Goal: Information Seeking & Learning: Learn about a topic

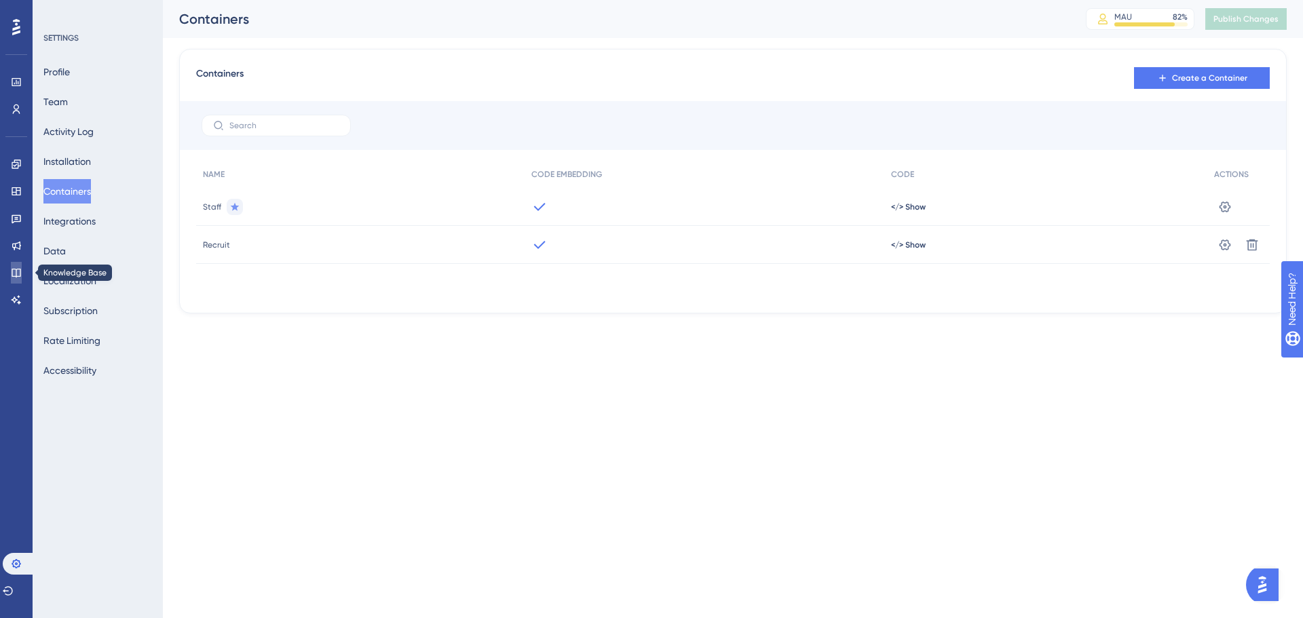
click at [15, 272] on icon at bounding box center [16, 272] width 11 height 11
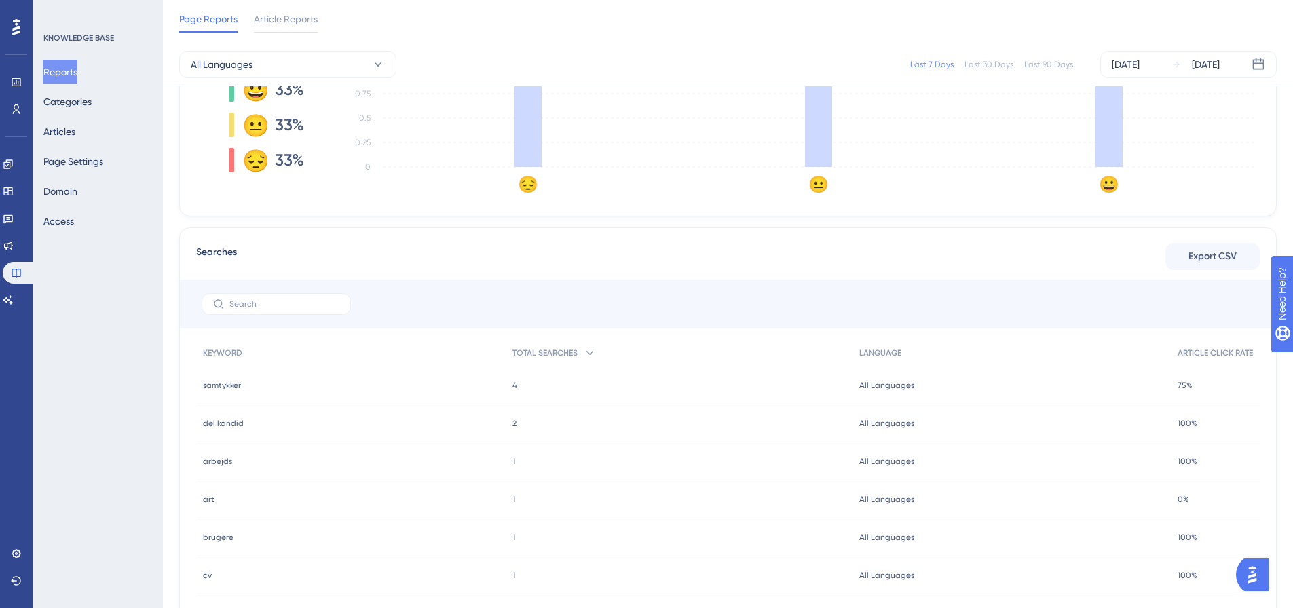
scroll to position [473, 0]
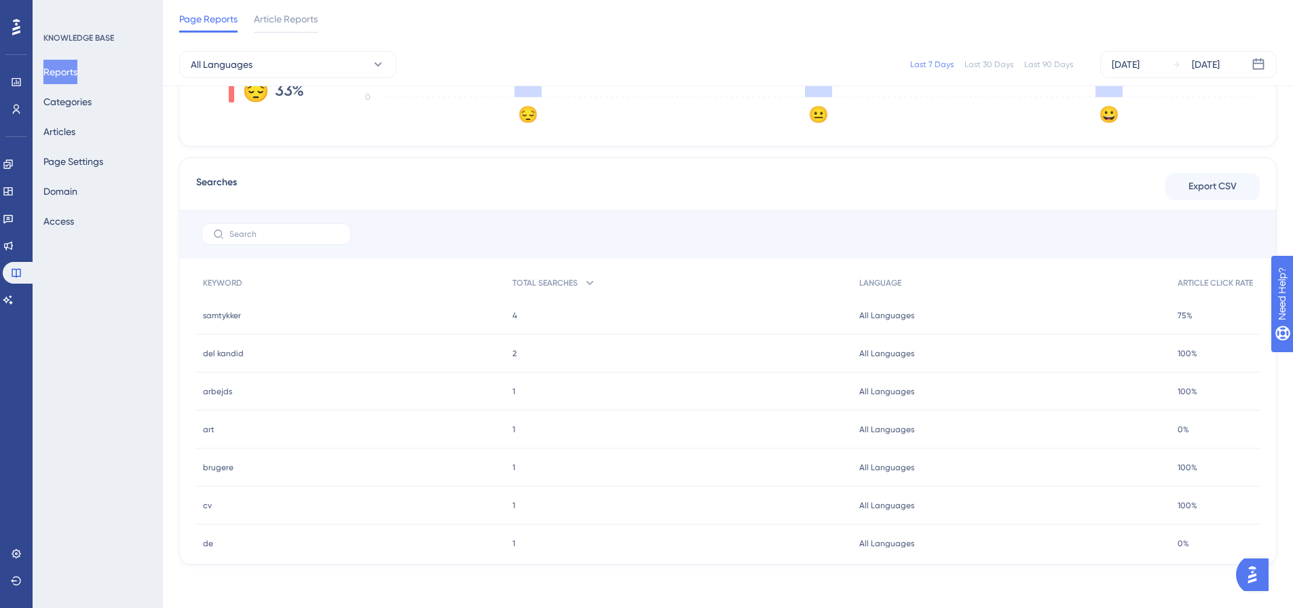
click at [216, 356] on span "del kandid" at bounding box center [223, 353] width 41 height 11
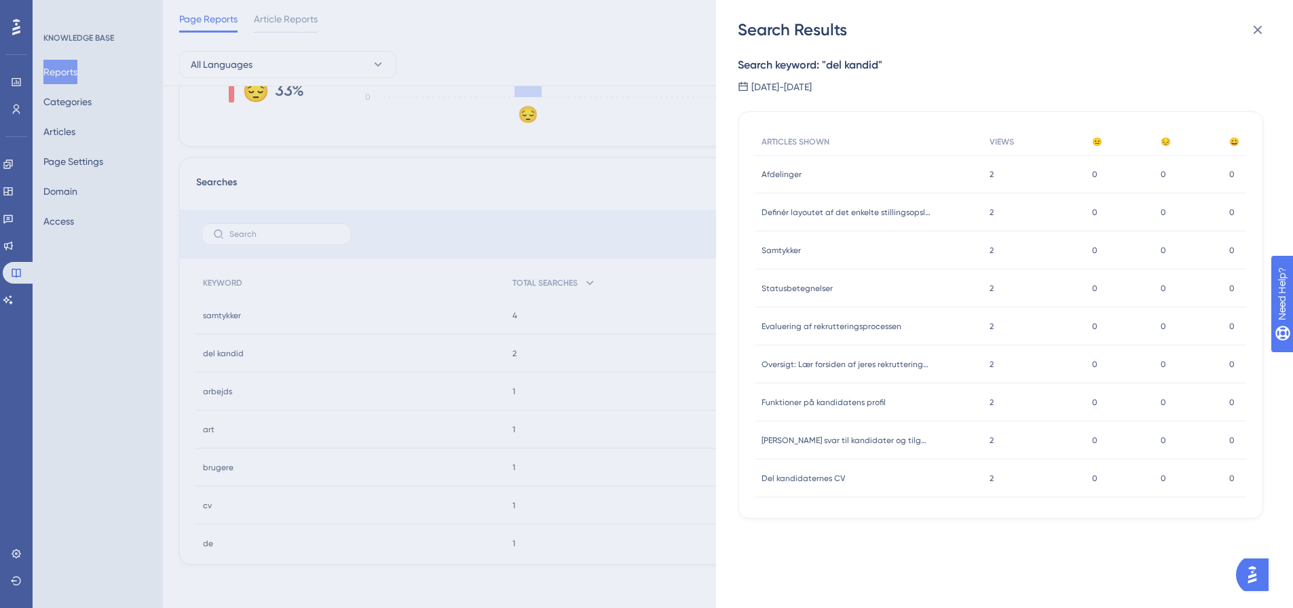
click at [795, 172] on span "Afdelinger" at bounding box center [781, 174] width 40 height 11
click at [853, 441] on span "Send svar til kandidater og tilgå øvrig korrespondance" at bounding box center [846, 440] width 170 height 11
click at [1251, 34] on icon at bounding box center [1257, 30] width 16 height 16
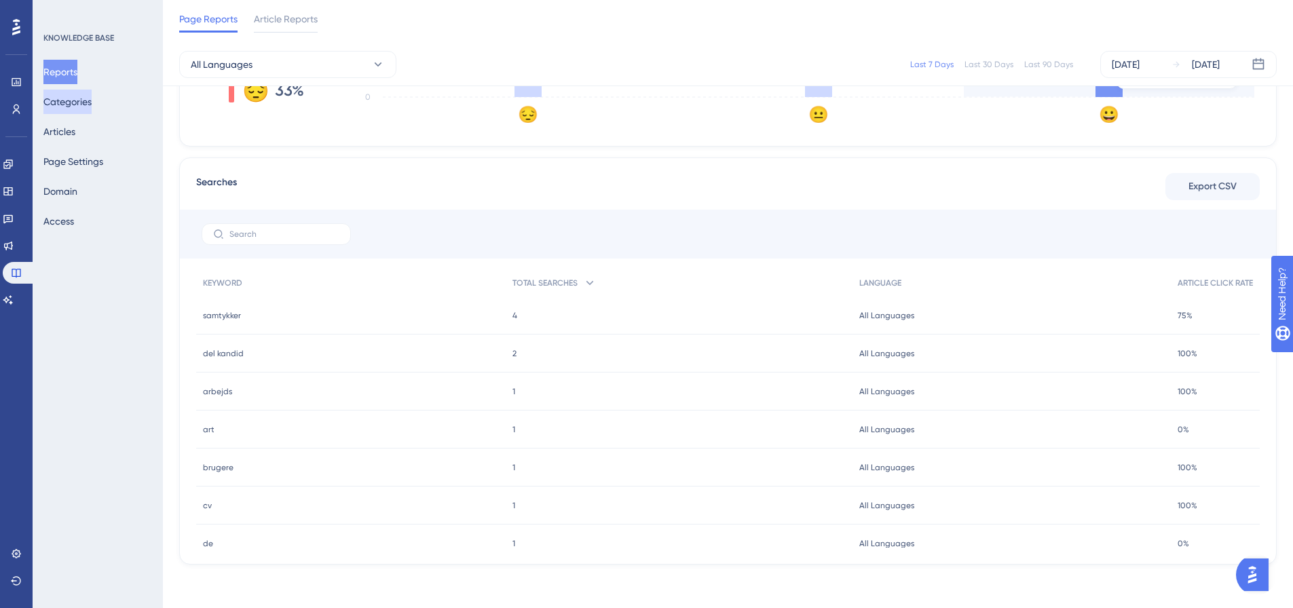
click at [79, 104] on button "Categories" at bounding box center [67, 102] width 48 height 24
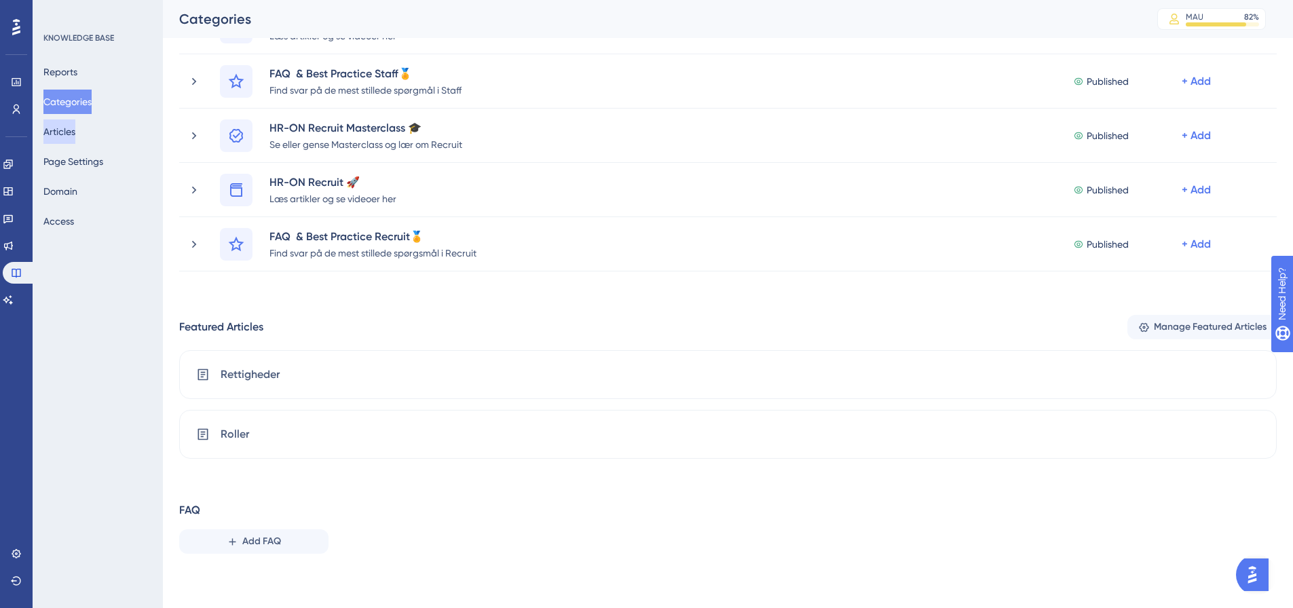
click at [70, 134] on button "Articles" at bounding box center [59, 131] width 32 height 24
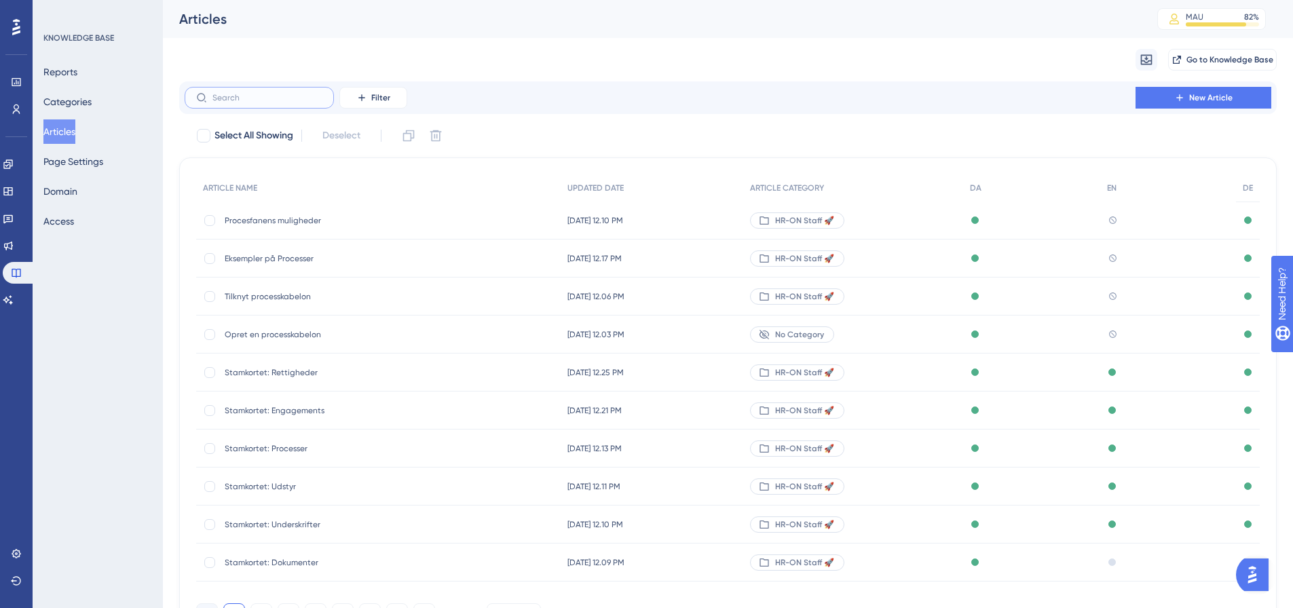
click at [273, 101] on input "text" at bounding box center [267, 97] width 110 height 9
type input "proce"
click at [286, 452] on span "Procesfanens muligheder" at bounding box center [333, 448] width 217 height 11
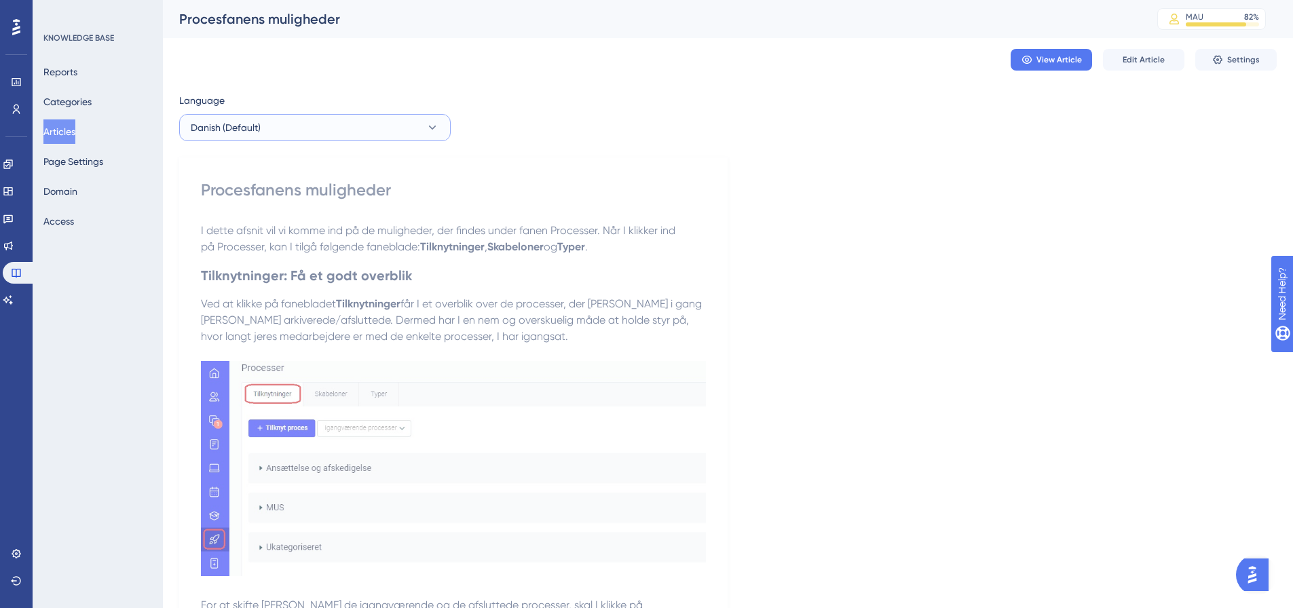
click at [406, 123] on button "Danish (Default)" at bounding box center [314, 127] width 271 height 27
click at [317, 202] on button "English English No translation" at bounding box center [315, 196] width 254 height 27
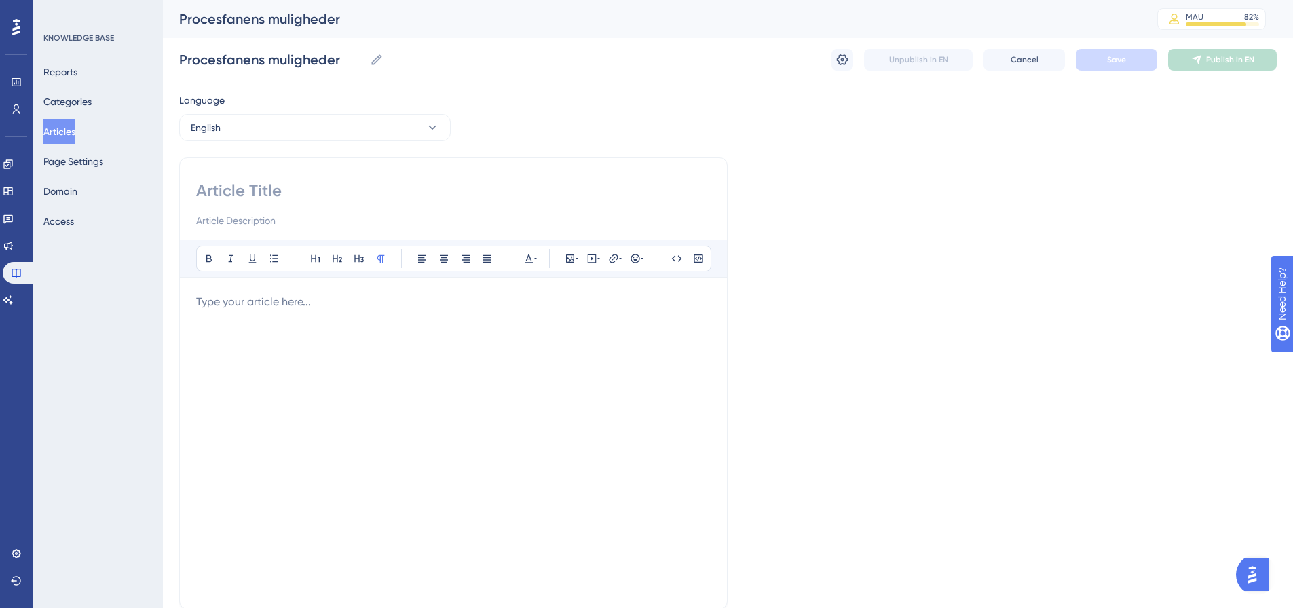
click at [249, 193] on input at bounding box center [453, 191] width 514 height 22
paste input "The process’ tab options"
type input "The process’ tab options"
click at [64, 491] on div "KNOWLEDGE BASE Reports Categories Articles Page Settings Domain Access" at bounding box center [98, 304] width 130 height 608
click at [301, 305] on p at bounding box center [453, 302] width 514 height 16
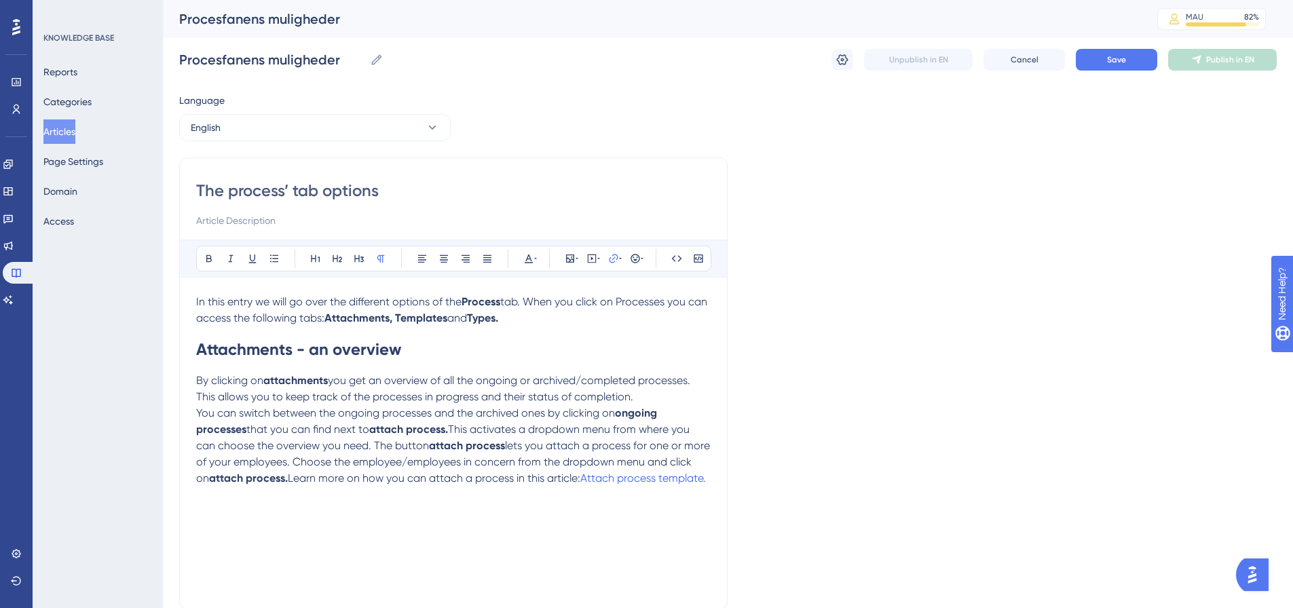
click at [216, 517] on div "In this entry we will go over the different options of the Process tab. When yo…" at bounding box center [453, 443] width 514 height 299
click at [721, 480] on div "The process’ tab options Bold Italic Underline Bullet Point Heading 1 Heading 2…" at bounding box center [453, 383] width 548 height 452
click at [240, 527] on div "In this entry we will go over the different options of the Process tab. When yo…" at bounding box center [453, 443] width 514 height 299
click at [551, 478] on span "Learn more on how you can attach a process in this article:" at bounding box center [434, 478] width 292 height 13
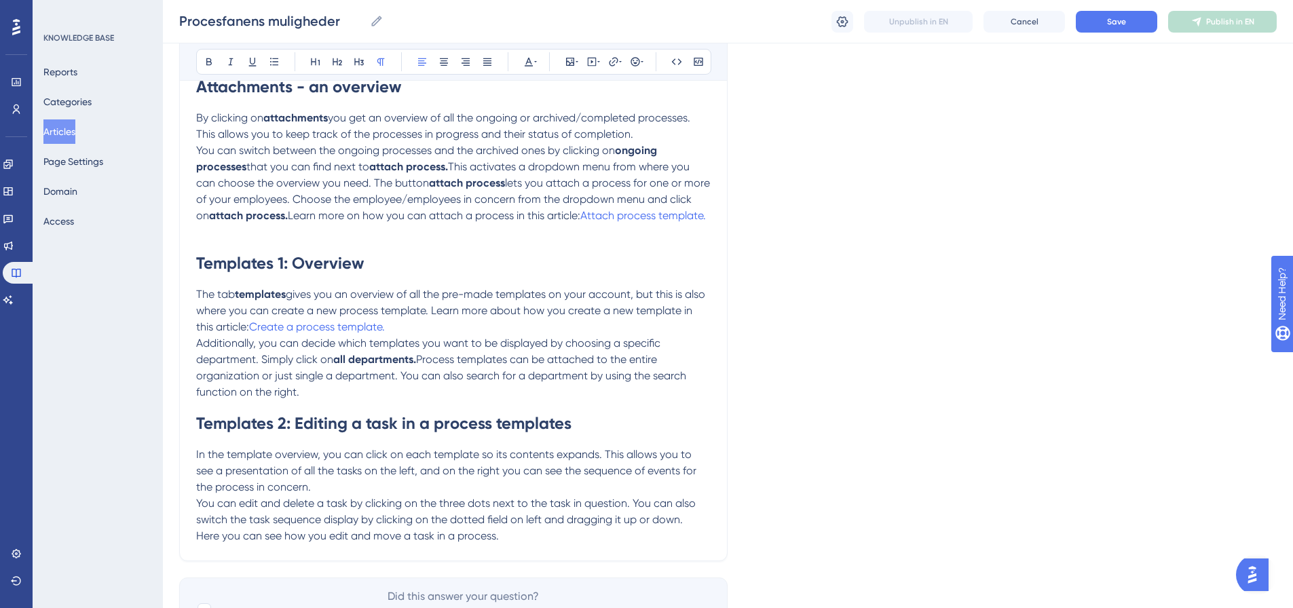
scroll to position [335, 0]
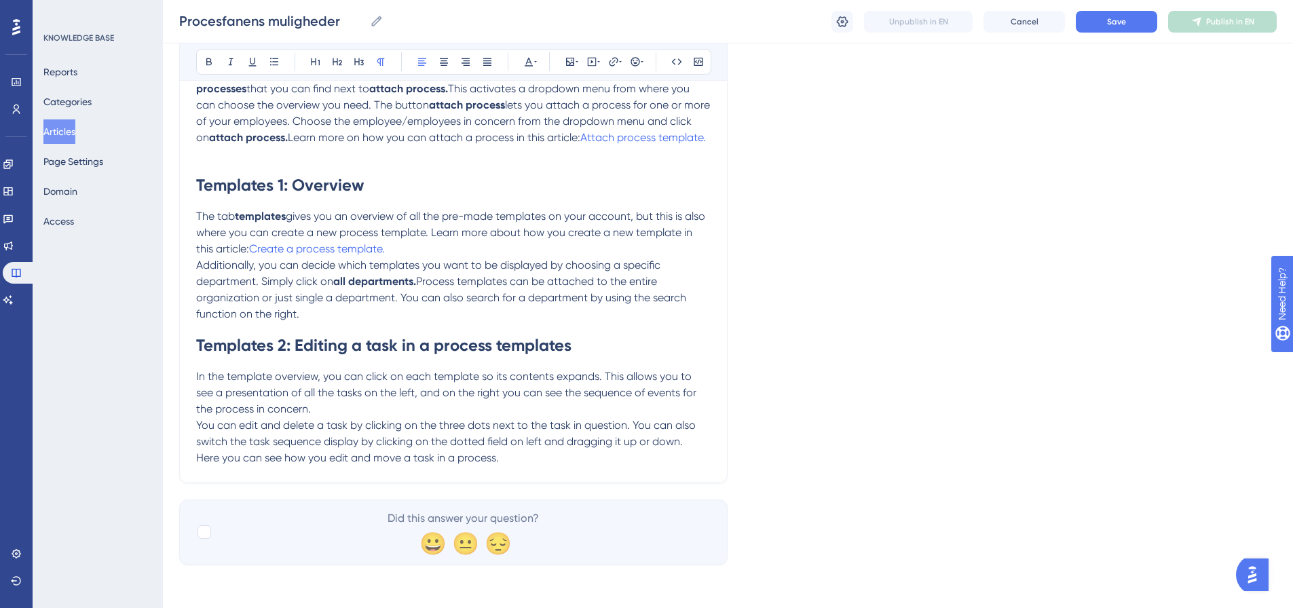
click at [549, 465] on p "Here you can see how you edit and move a task in a process." at bounding box center [453, 458] width 514 height 16
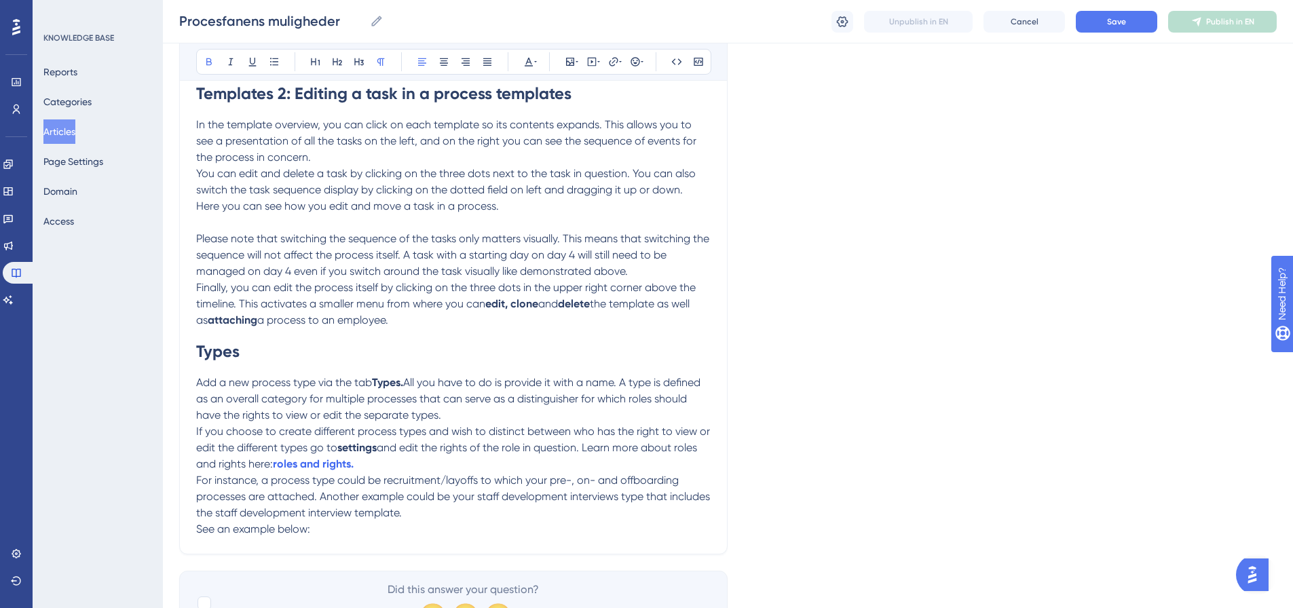
scroll to position [658, 0]
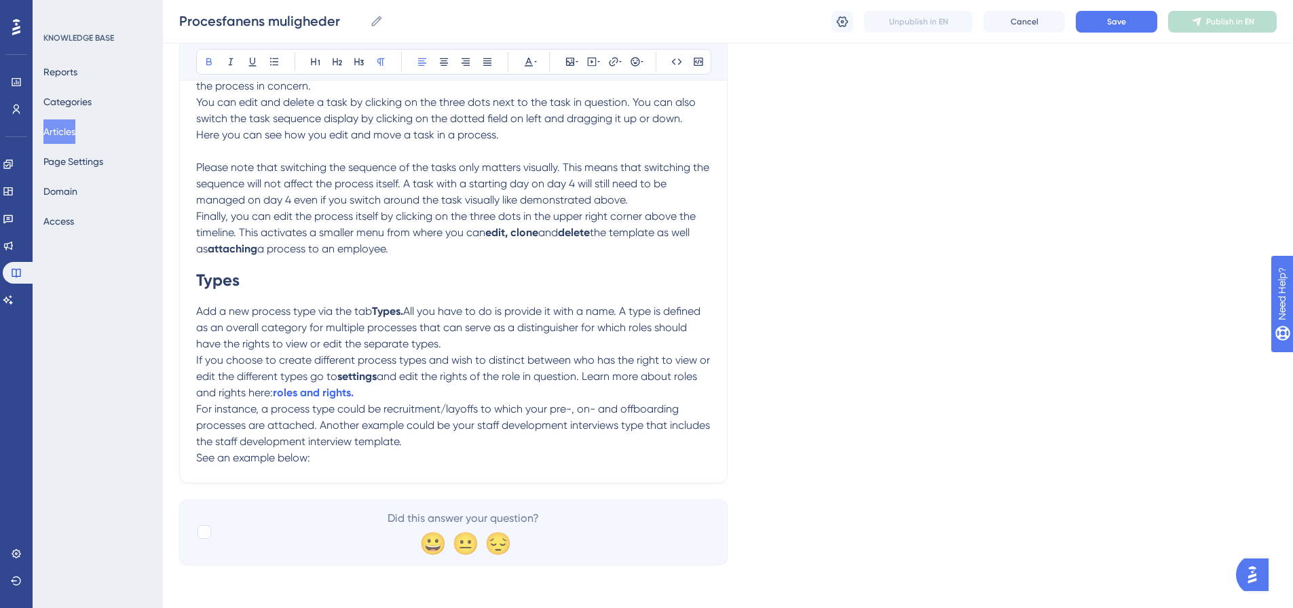
click at [331, 461] on p "See an example below:" at bounding box center [453, 458] width 514 height 16
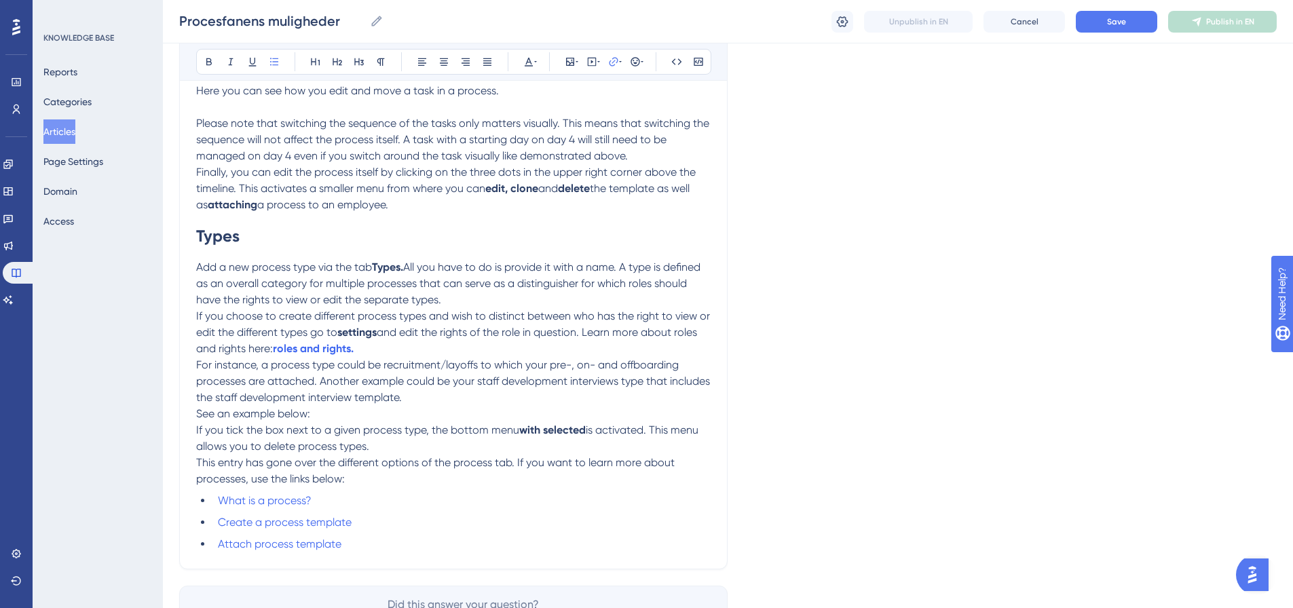
scroll to position [726, 0]
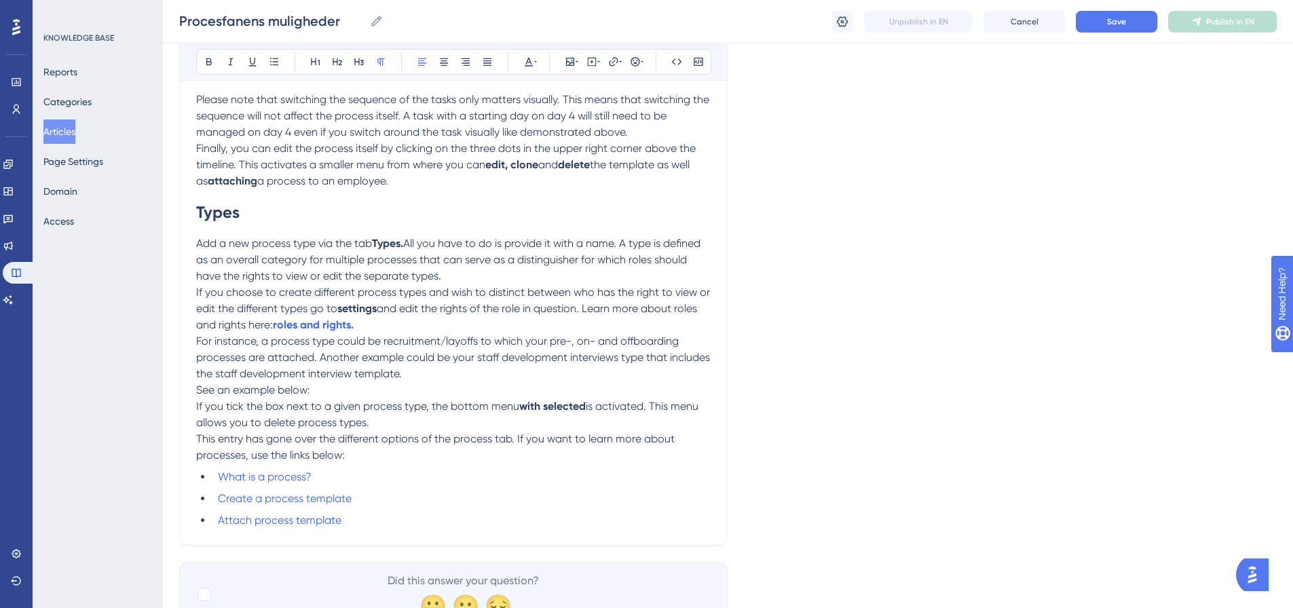
click at [335, 386] on p "See an example below:" at bounding box center [453, 390] width 514 height 16
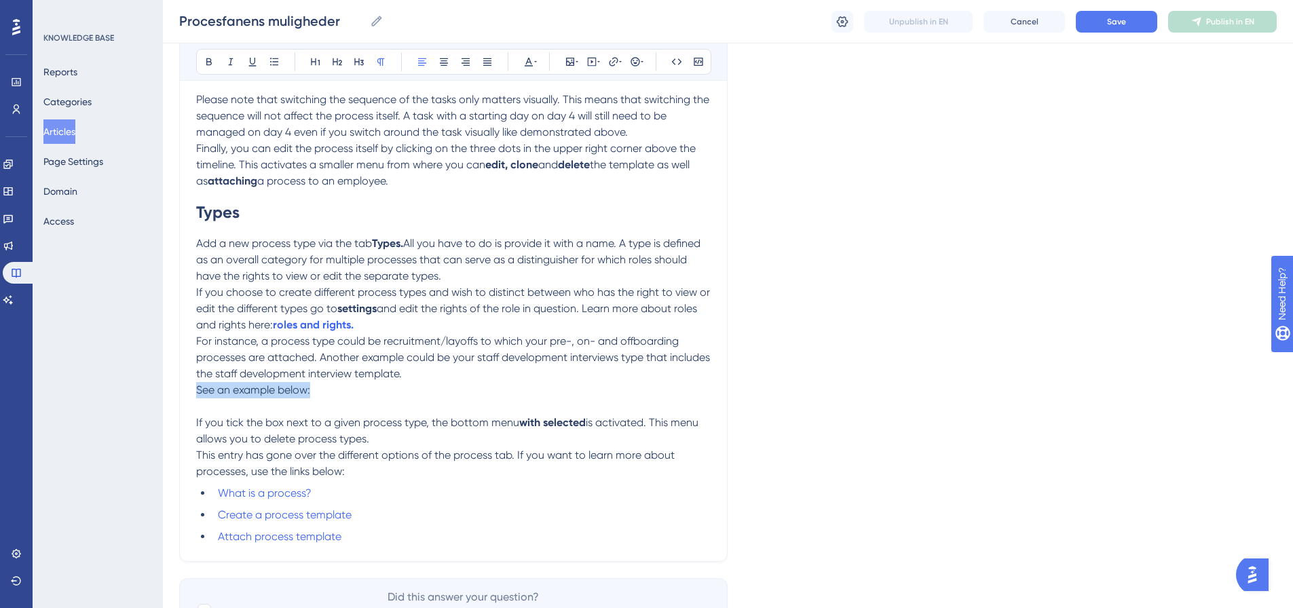
drag, startPoint x: 328, startPoint y: 389, endPoint x: 183, endPoint y: 391, distance: 145.9
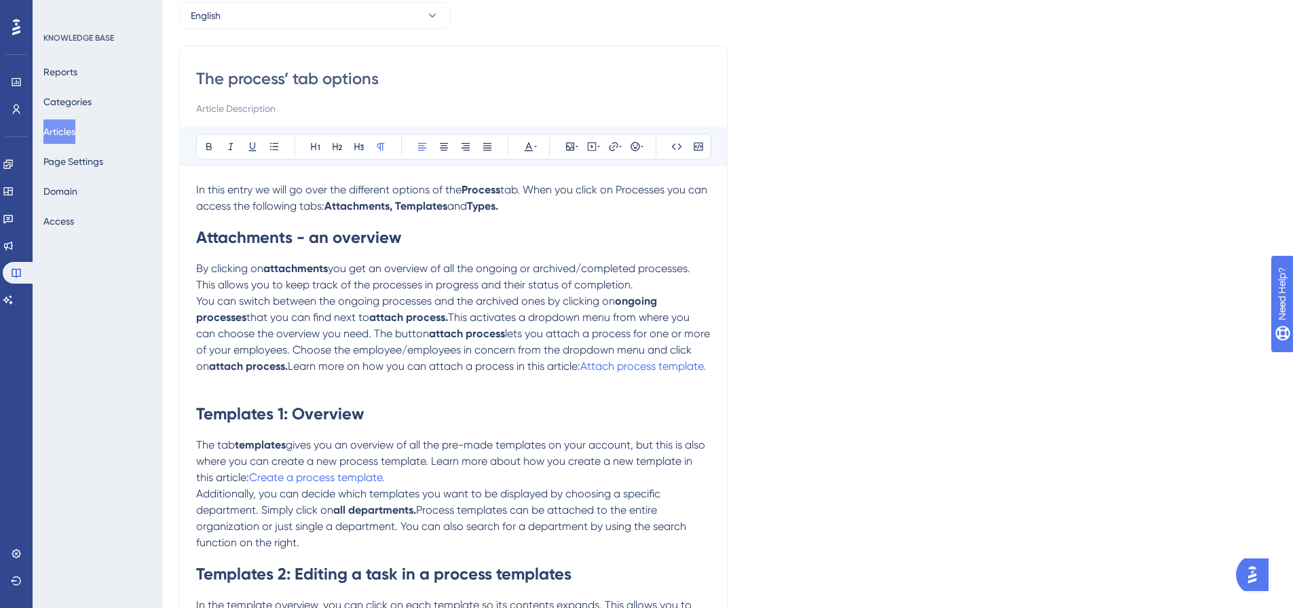
scroll to position [0, 0]
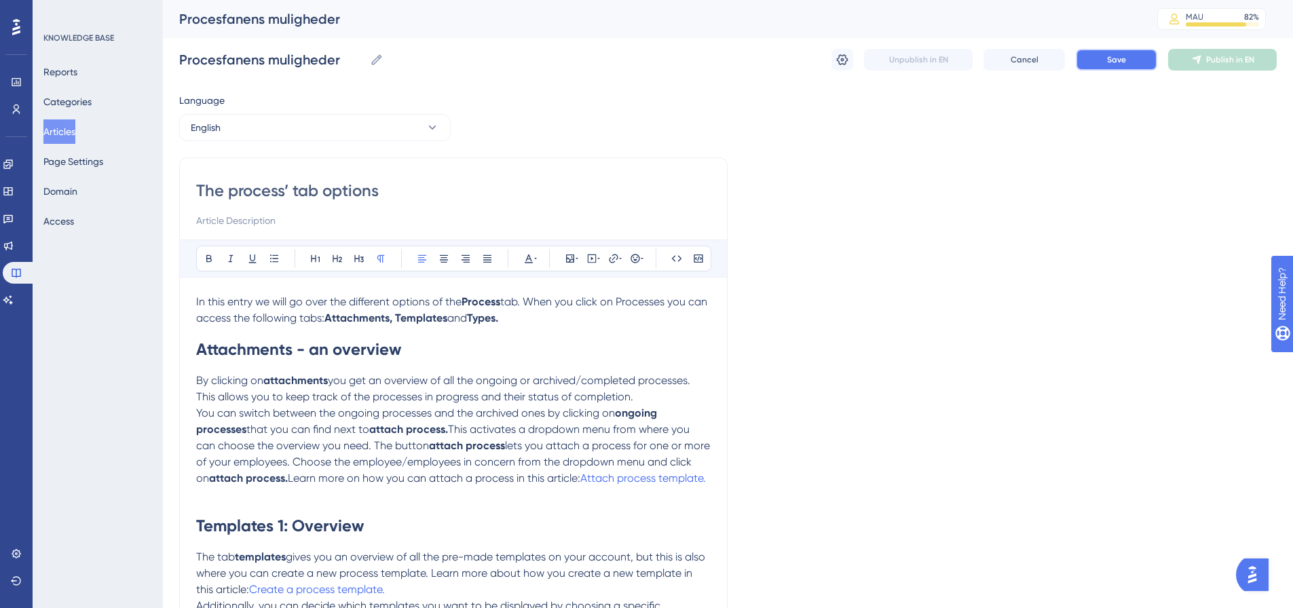
click at [1122, 64] on span "Save" at bounding box center [1116, 59] width 19 height 11
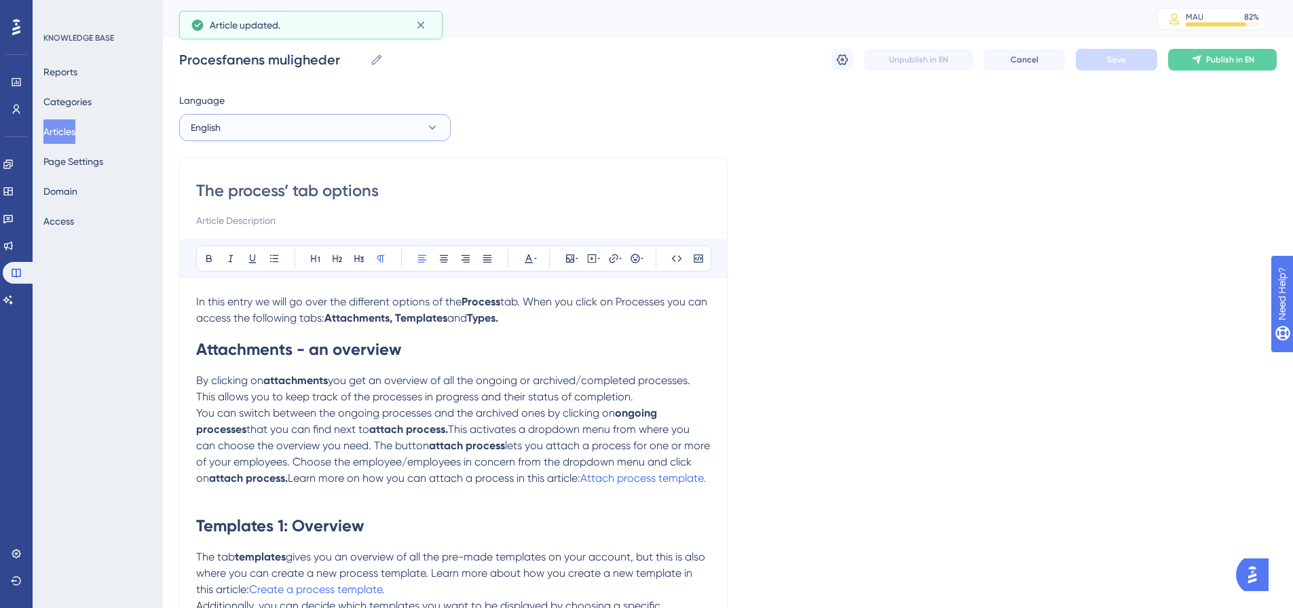
click at [429, 119] on button "English" at bounding box center [314, 127] width 271 height 27
click at [279, 178] on button "Danish (Default) Danish (Default) Published" at bounding box center [315, 168] width 254 height 27
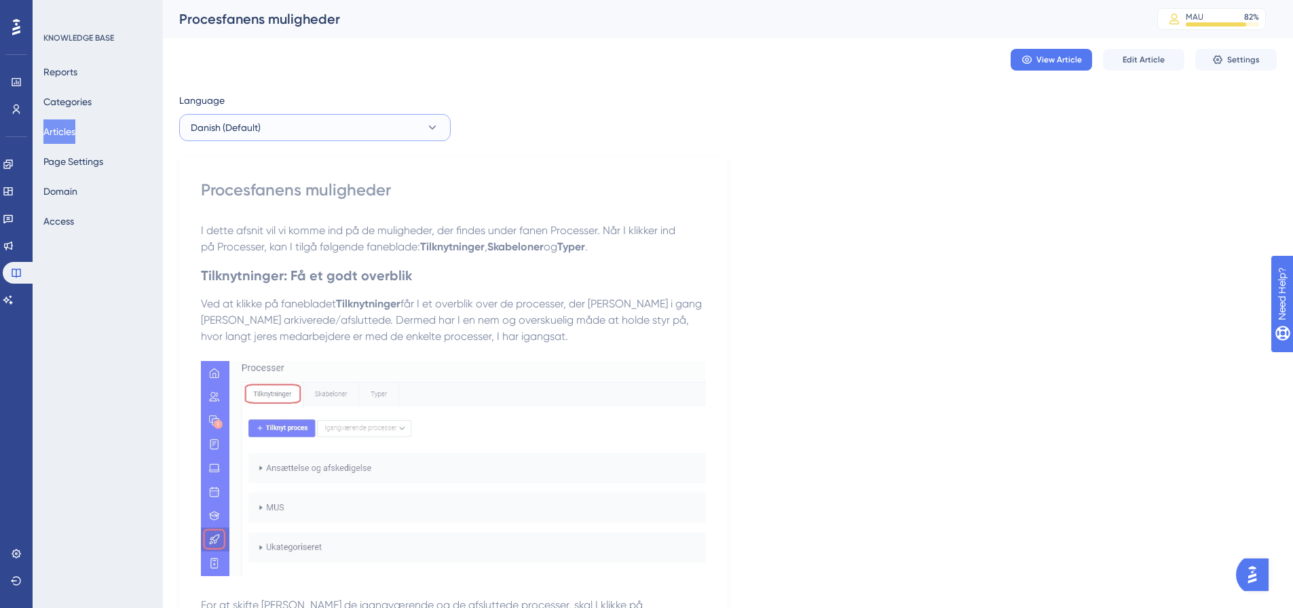
click at [341, 119] on button "Danish (Default)" at bounding box center [314, 127] width 271 height 27
click at [301, 197] on button "English English Draft" at bounding box center [315, 196] width 254 height 27
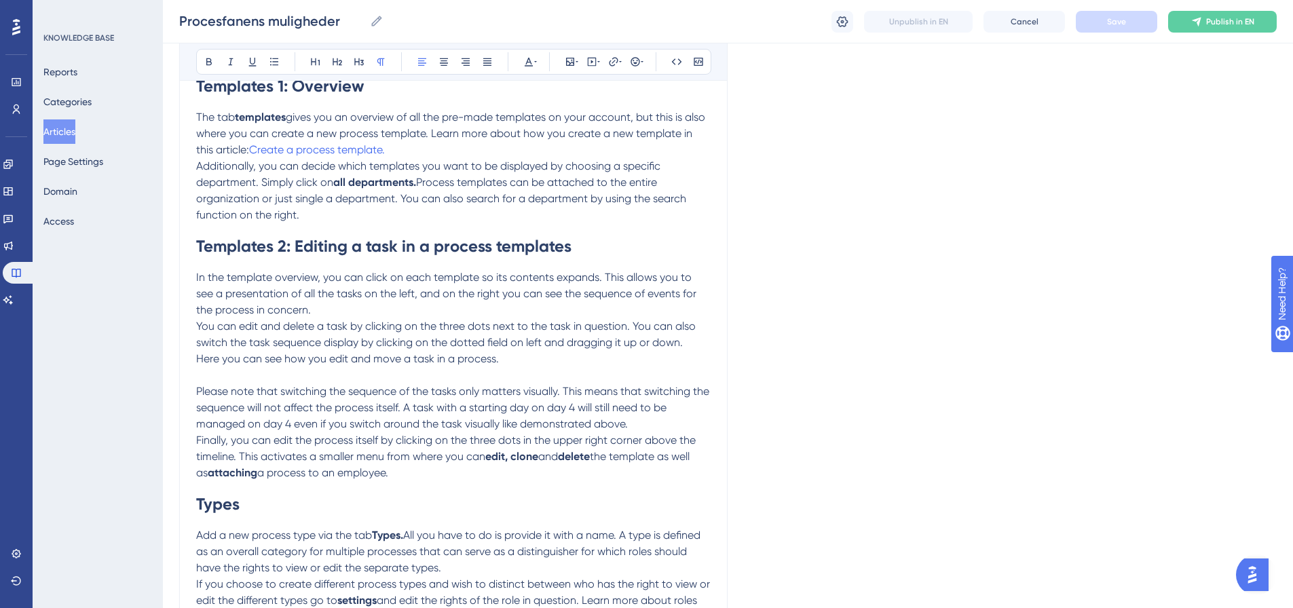
scroll to position [436, 0]
click at [506, 355] on p "Here you can see how you edit and move a task in a process." at bounding box center [453, 357] width 514 height 16
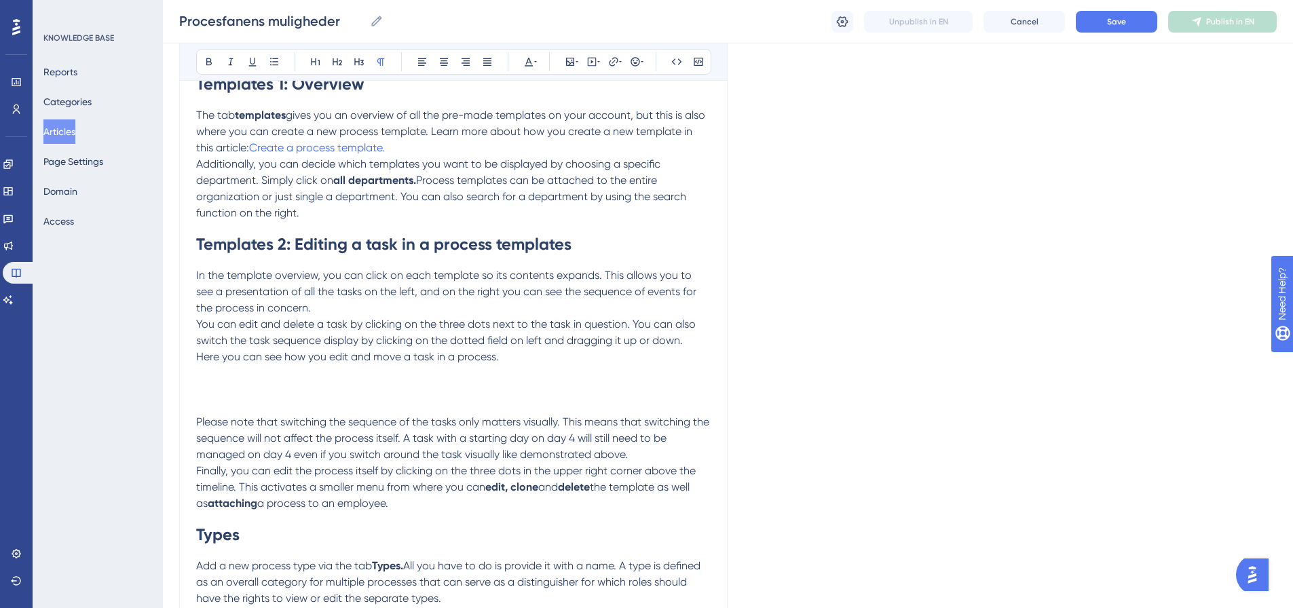
click at [335, 305] on p "In the template overview, you can click on each template so its contents expand…" at bounding box center [453, 291] width 514 height 49
click at [325, 311] on p "In the template overview, you can click on each template so its contents expand…" at bounding box center [453, 291] width 514 height 49
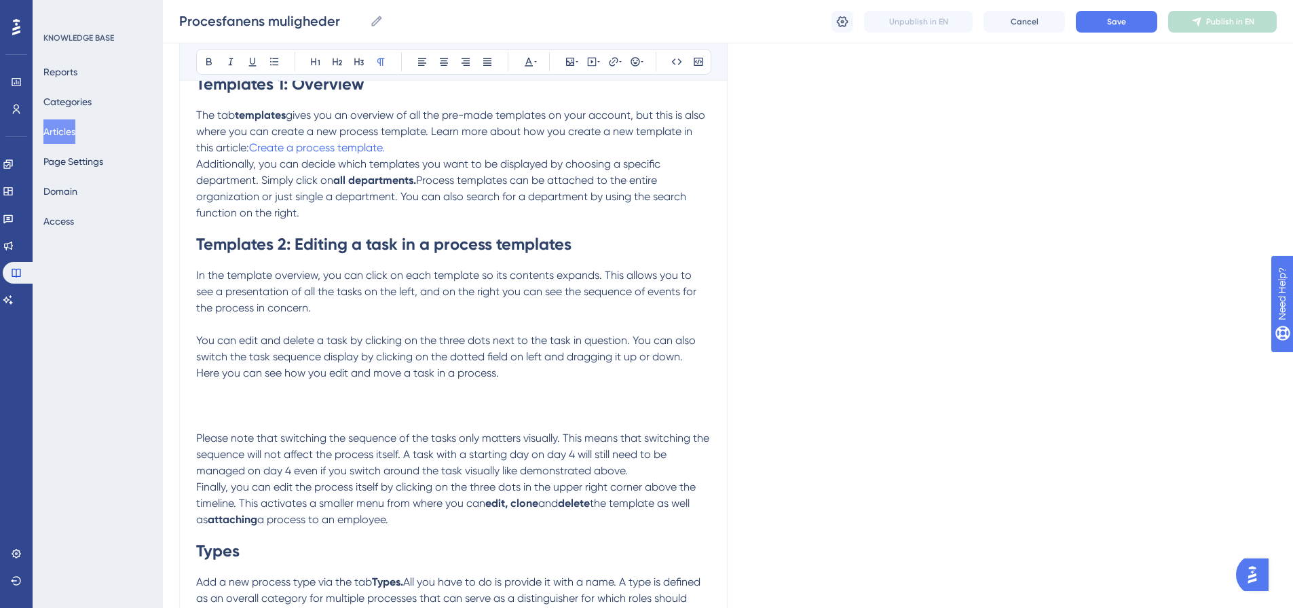
click at [202, 390] on p at bounding box center [453, 389] width 514 height 16
click at [206, 398] on p at bounding box center [453, 406] width 514 height 16
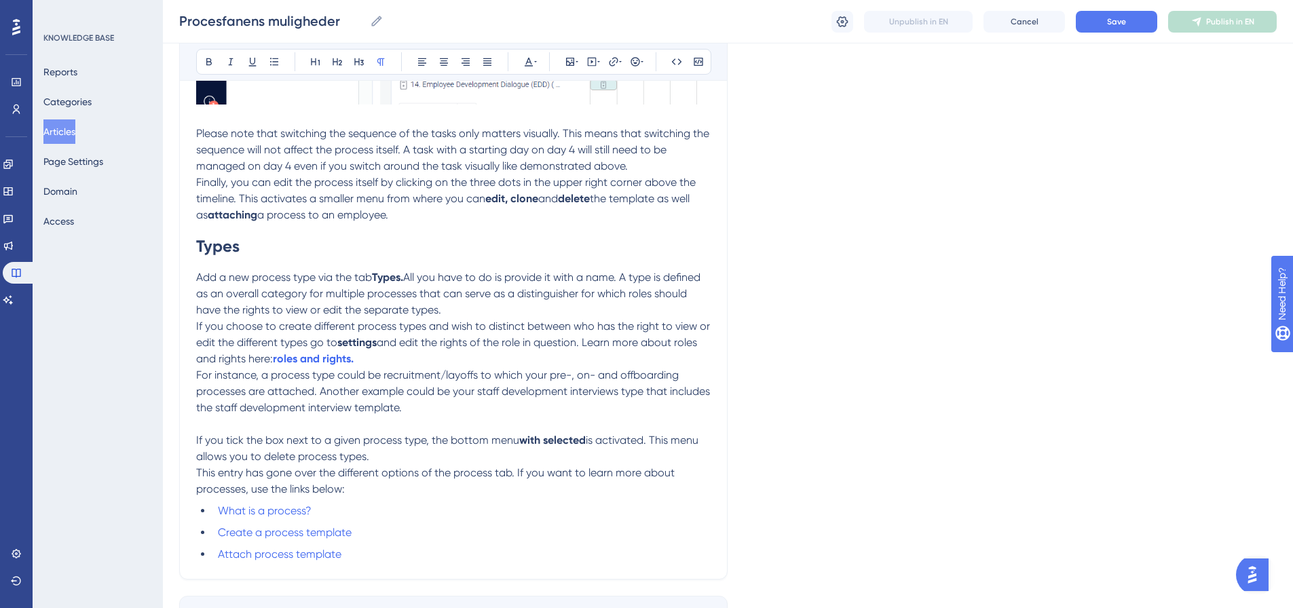
scroll to position [979, 0]
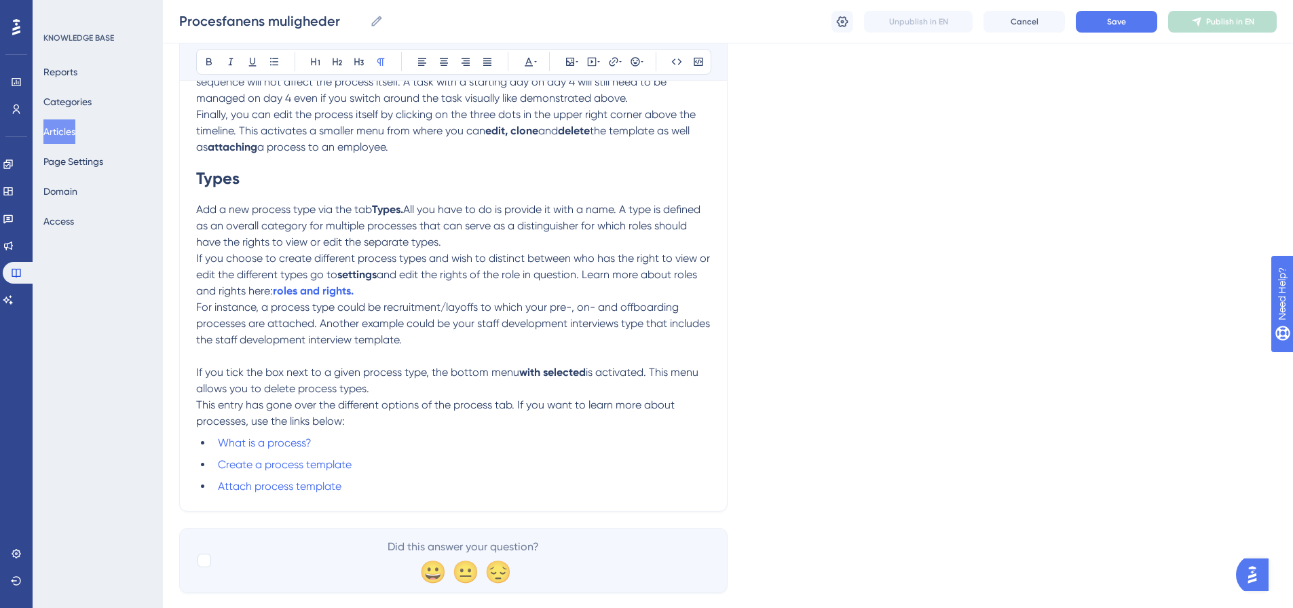
click at [391, 417] on p "This entry has gone over the different options of the process tab. If you want …" at bounding box center [453, 413] width 514 height 33
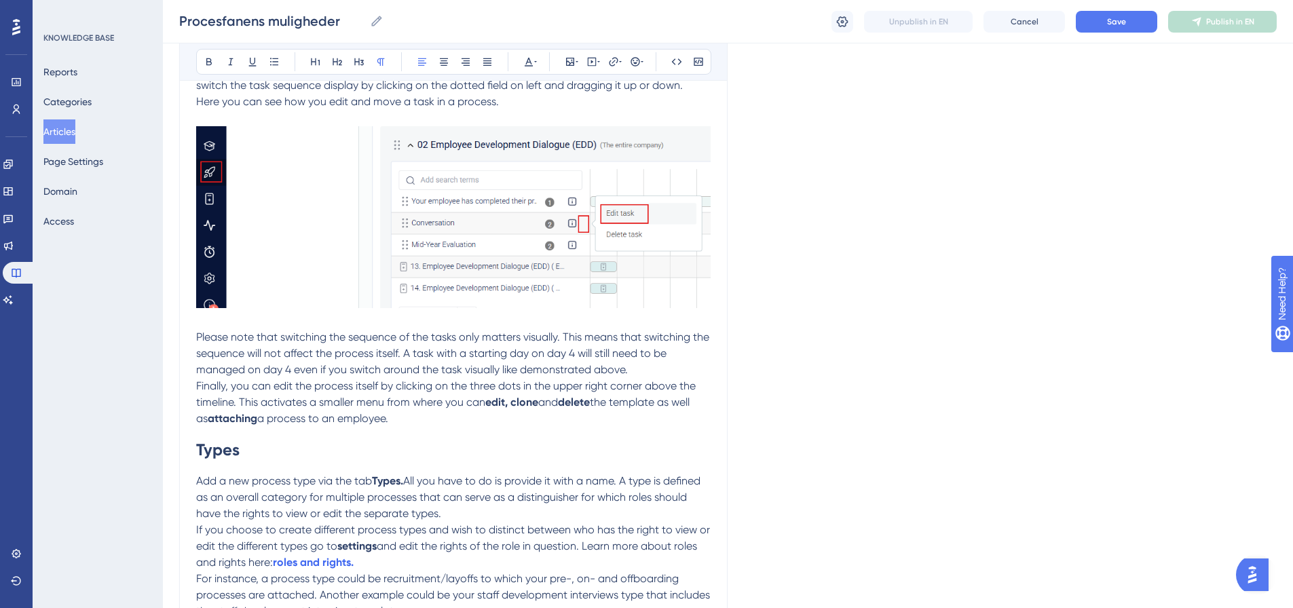
click at [638, 370] on p "Please note that switching the sequence of the tasks only matters visually. Thi…" at bounding box center [453, 353] width 514 height 49
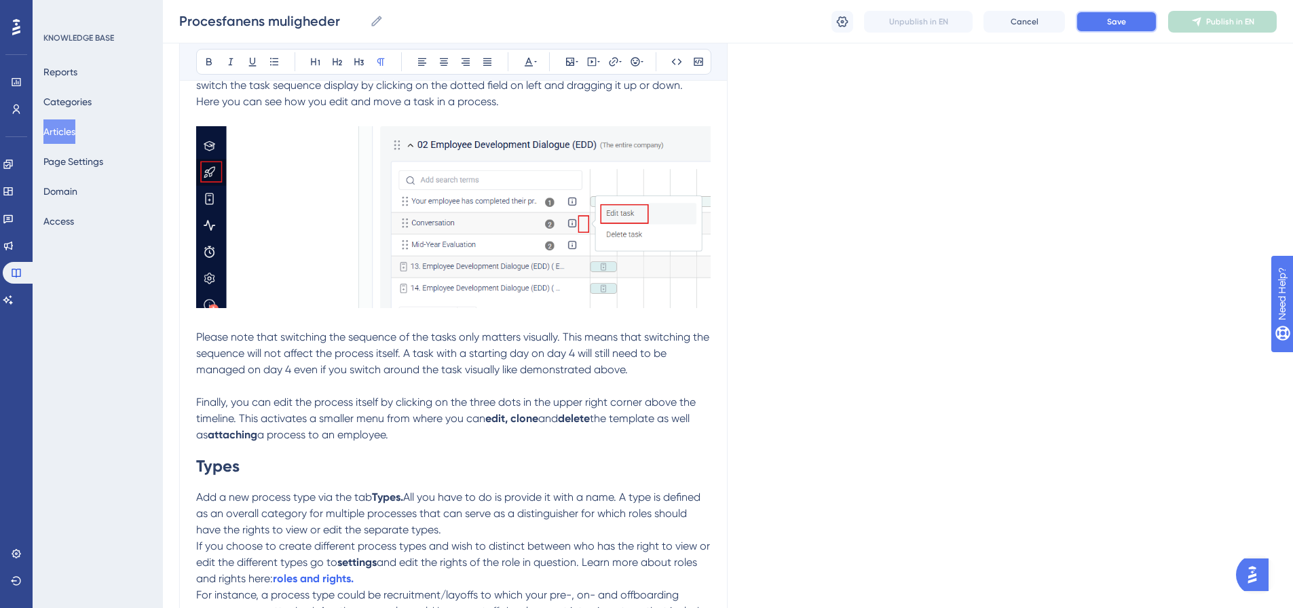
click at [1118, 15] on button "Save" at bounding box center [1115, 22] width 81 height 22
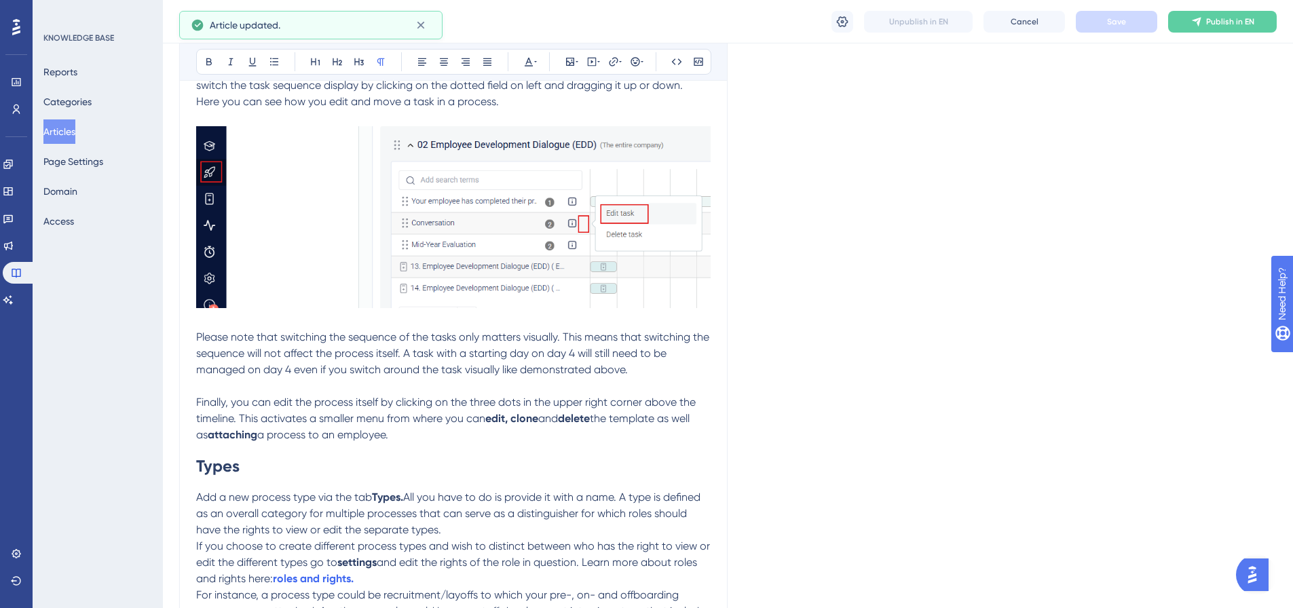
click at [400, 437] on p "Finally, you can edit the process itself by clicking on the three dots in the u…" at bounding box center [453, 418] width 514 height 49
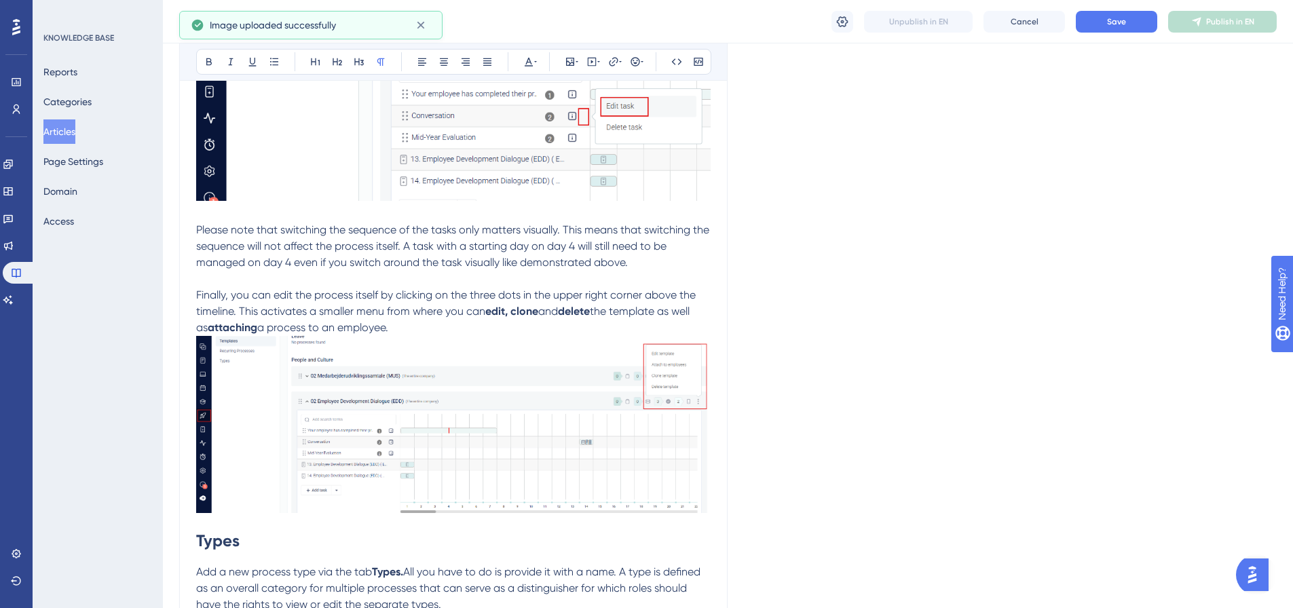
scroll to position [843, 0]
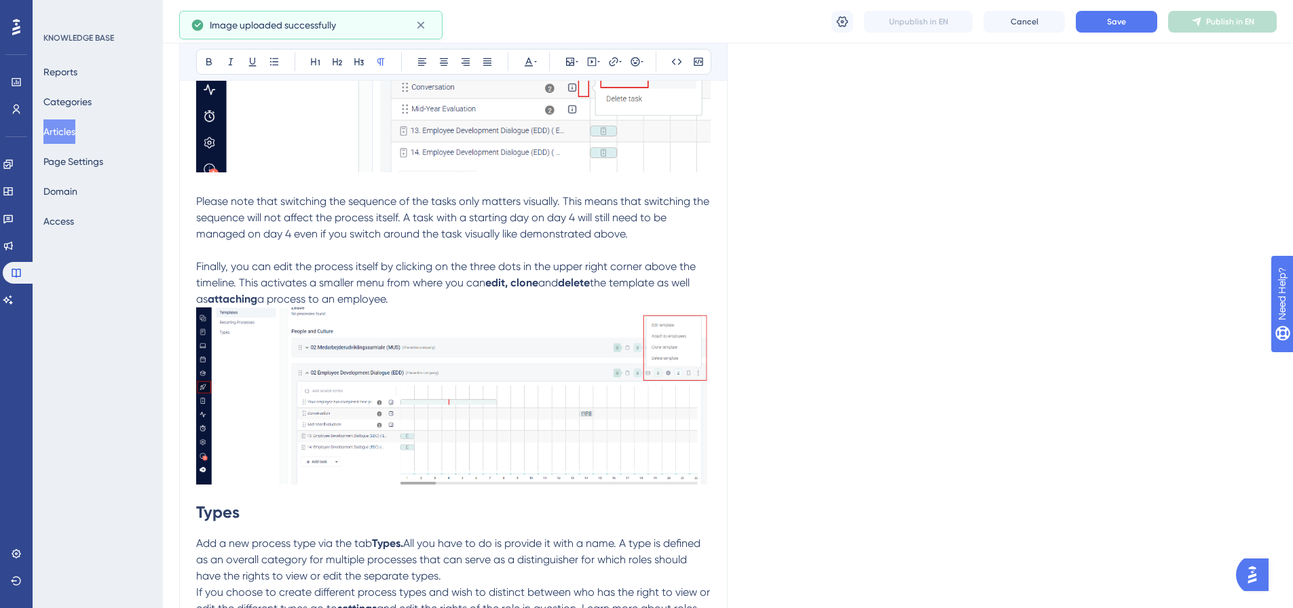
click at [406, 299] on p "Finally, you can edit the process itself by clicking on the three dots in the u…" at bounding box center [453, 283] width 514 height 49
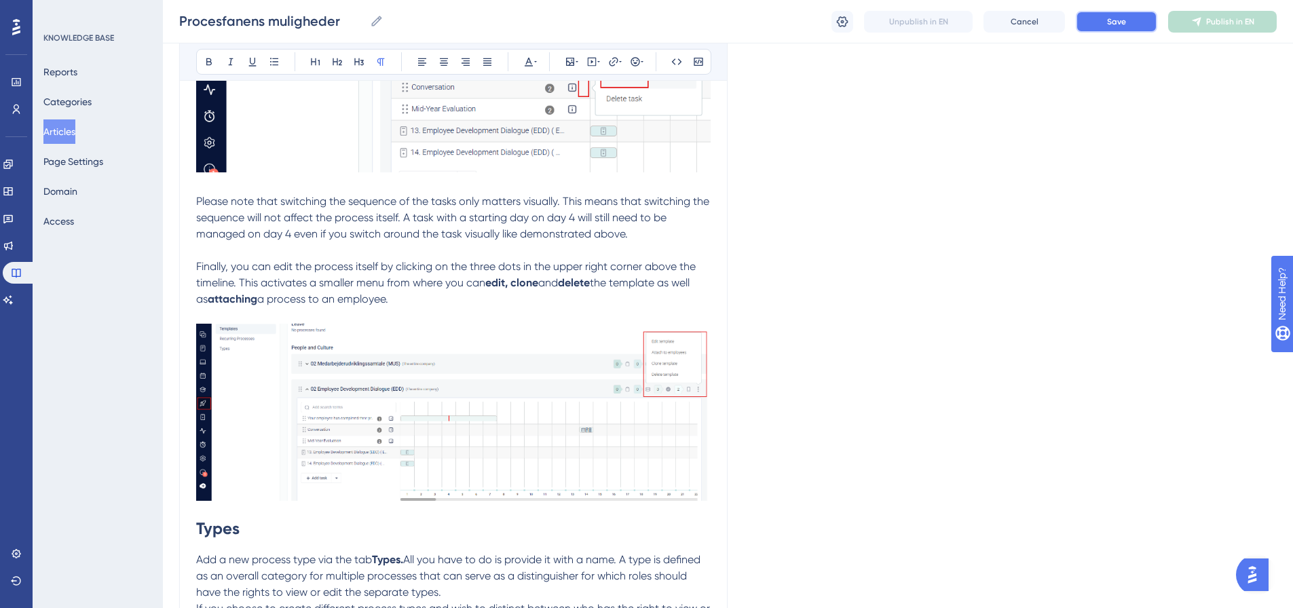
click at [1115, 26] on span "Save" at bounding box center [1116, 21] width 19 height 11
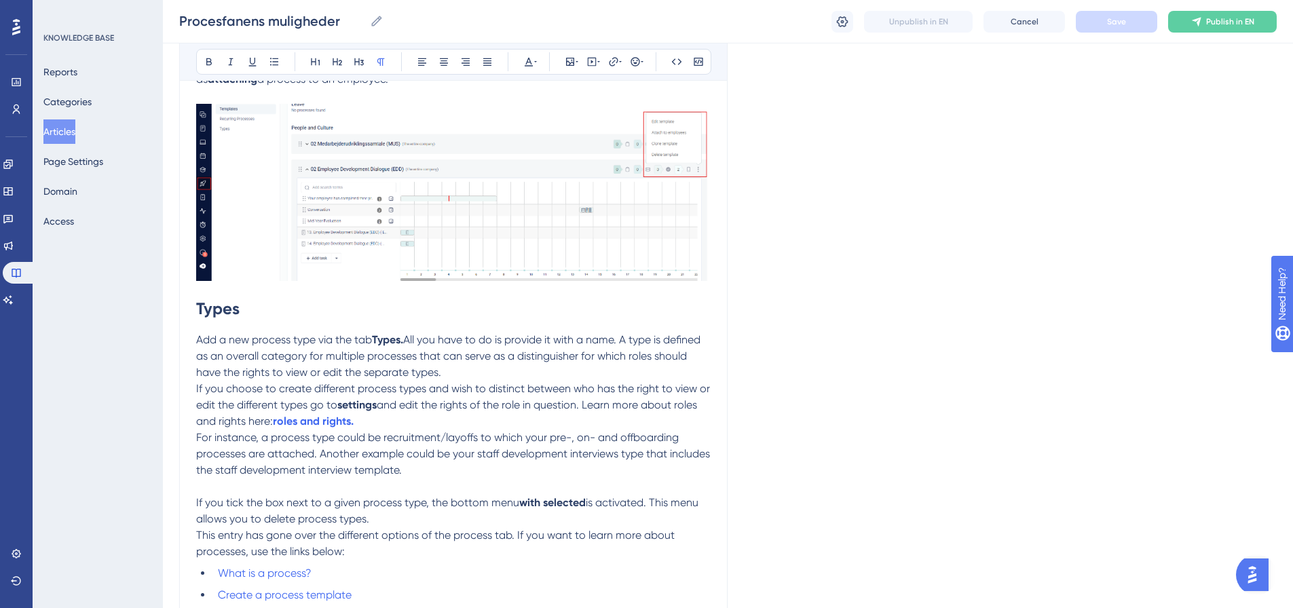
scroll to position [1115, 0]
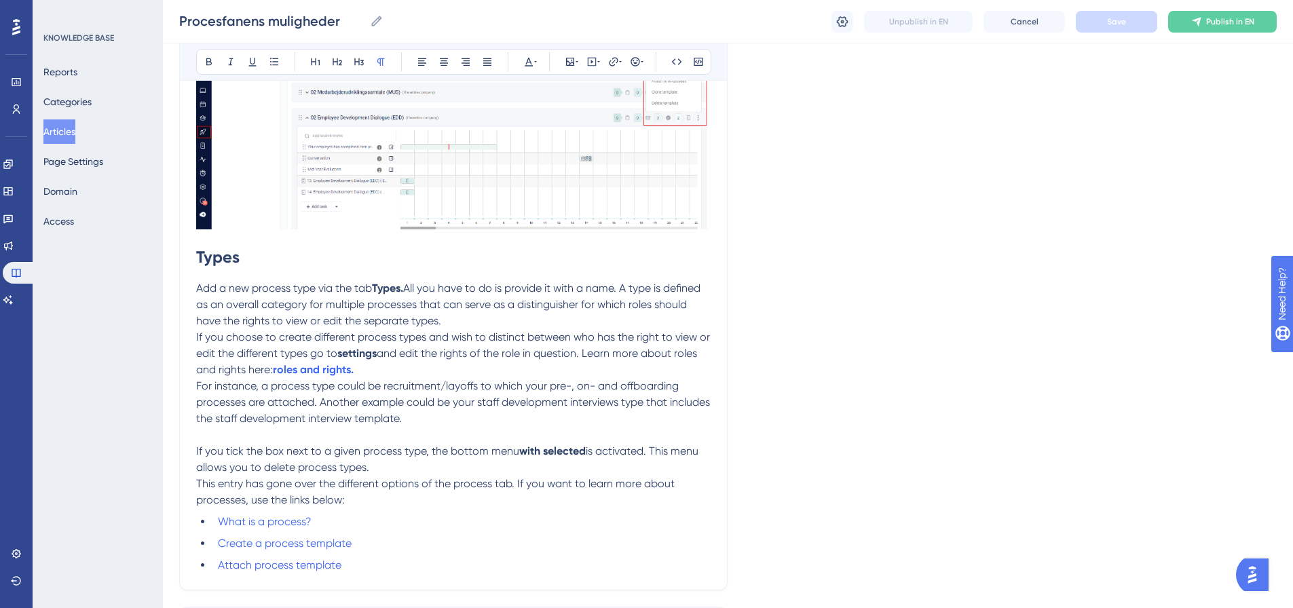
click at [458, 322] on p "Add a new process type via the tab Types. All you have to do is provide it with…" at bounding box center [453, 304] width 514 height 49
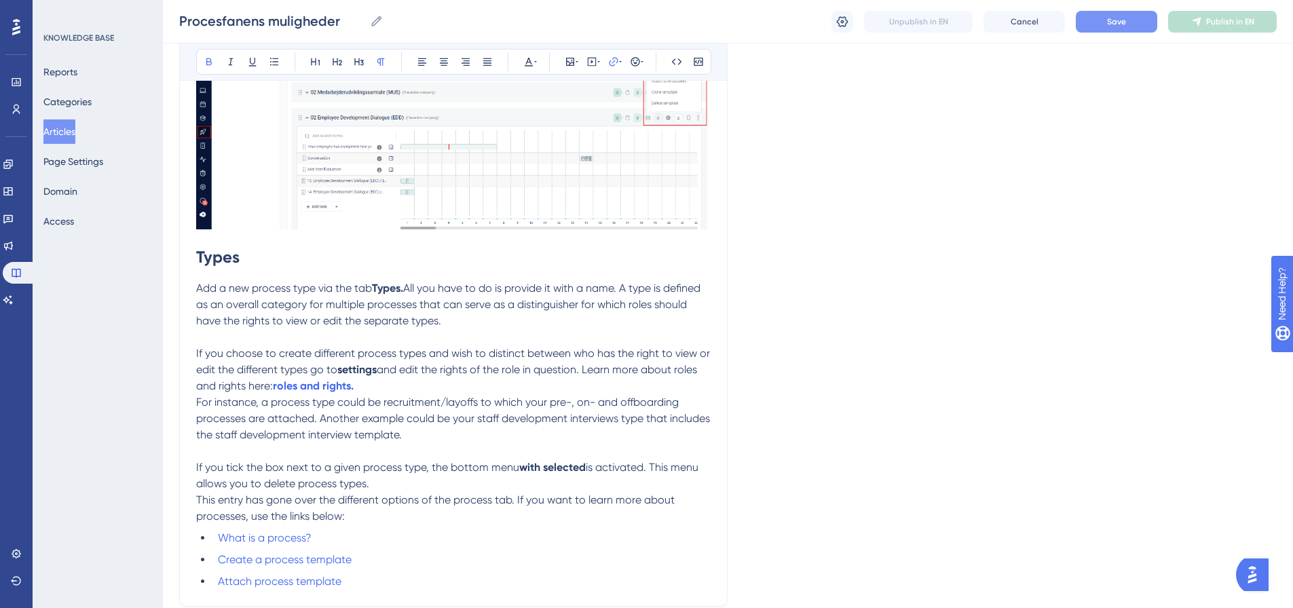
click at [412, 387] on p "If you choose to create different process types and wish to distinct between wh…" at bounding box center [453, 369] width 514 height 49
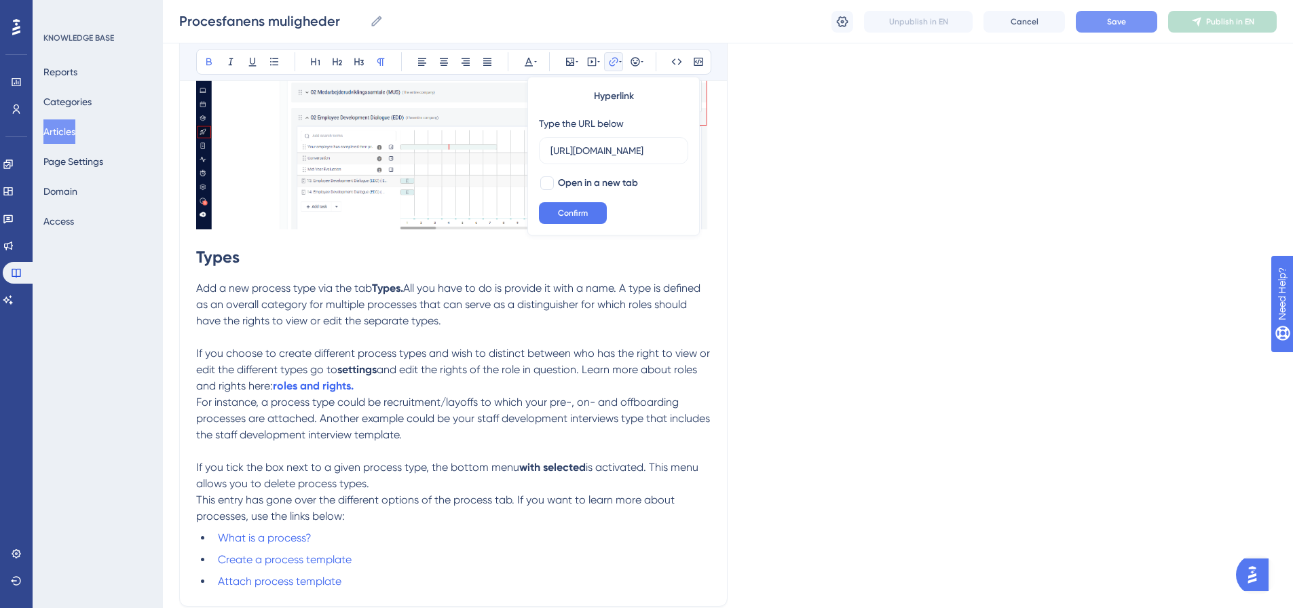
scroll to position [0, 198]
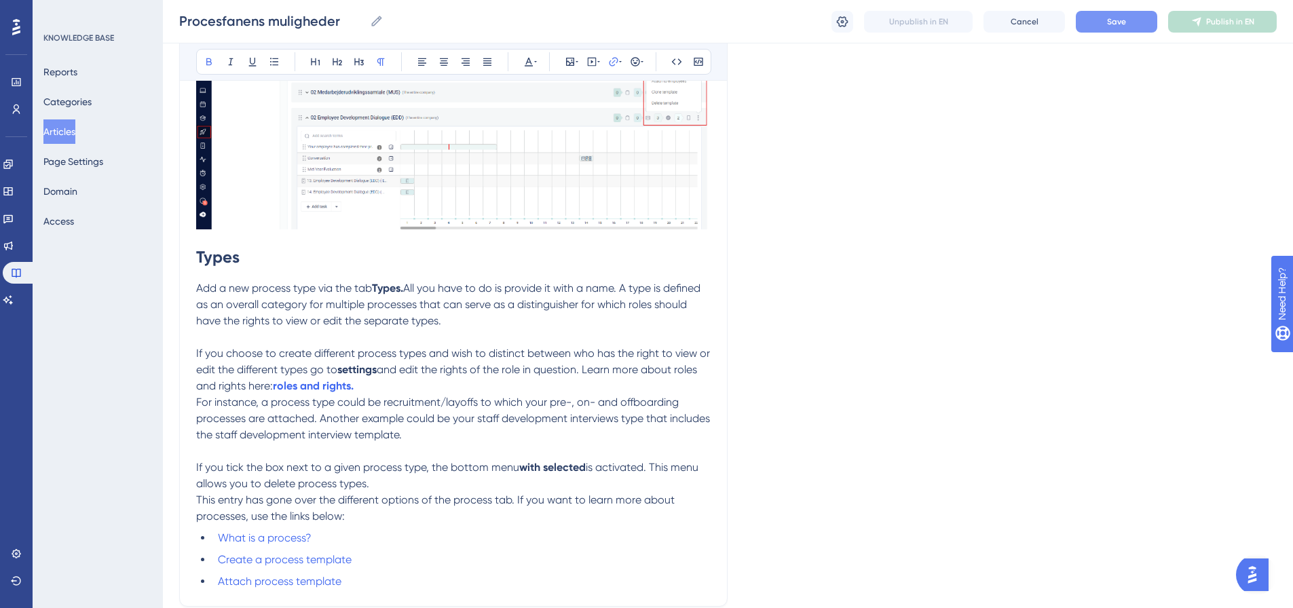
click at [197, 401] on span "For instance, a process type could be recruitment/layoffs to which your pre-, o…" at bounding box center [454, 418] width 516 height 45
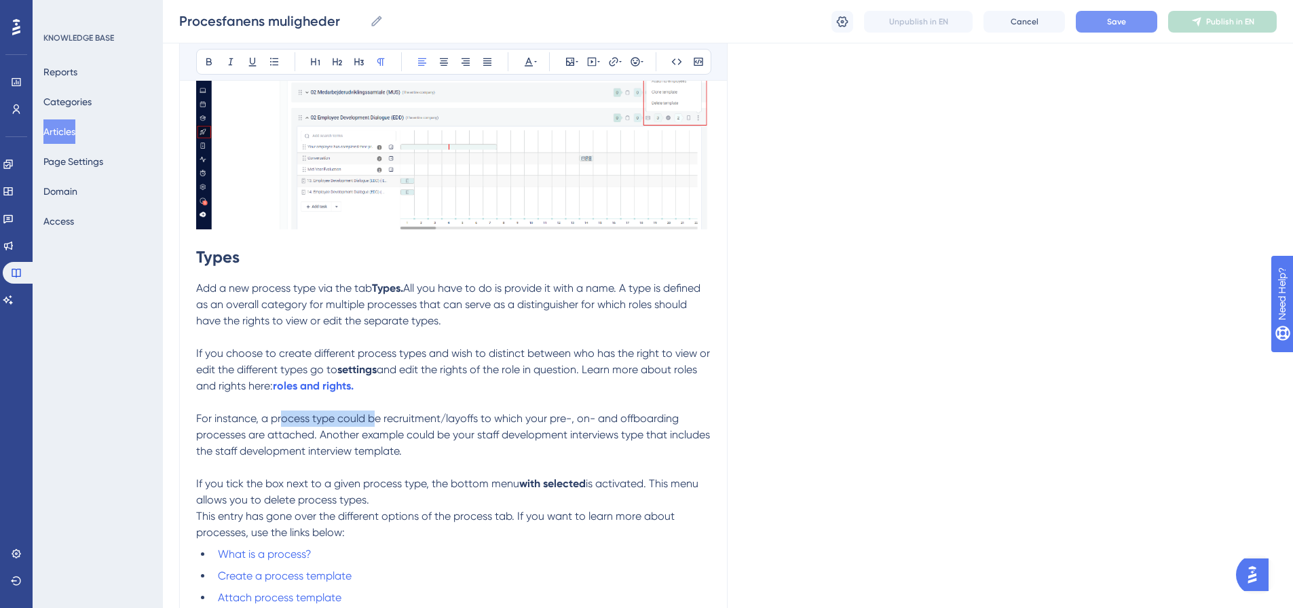
drag, startPoint x: 280, startPoint y: 419, endPoint x: 382, endPoint y: 424, distance: 101.9
click at [378, 424] on span "For instance, a process type could be recruitment/layoffs to which your pre-, o…" at bounding box center [454, 434] width 516 height 45
click at [382, 424] on span "For instance, a process type could be recruitment/layoffs to which your pre-, o…" at bounding box center [454, 434] width 516 height 45
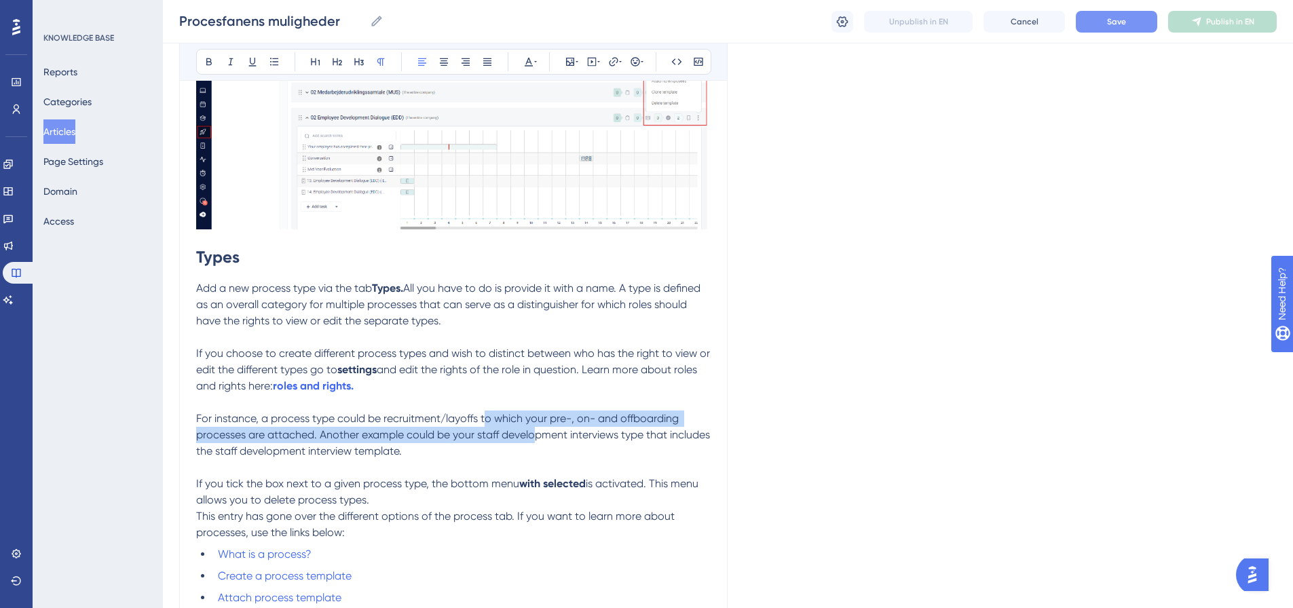
drag, startPoint x: 486, startPoint y: 424, endPoint x: 539, endPoint y: 427, distance: 53.7
click at [539, 427] on span "For instance, a process type could be recruitment/layoffs to which your pre-, o…" at bounding box center [454, 434] width 516 height 45
click at [541, 427] on span "For instance, a process type could be recruitment/layoffs to which your pre-, o…" at bounding box center [454, 434] width 516 height 45
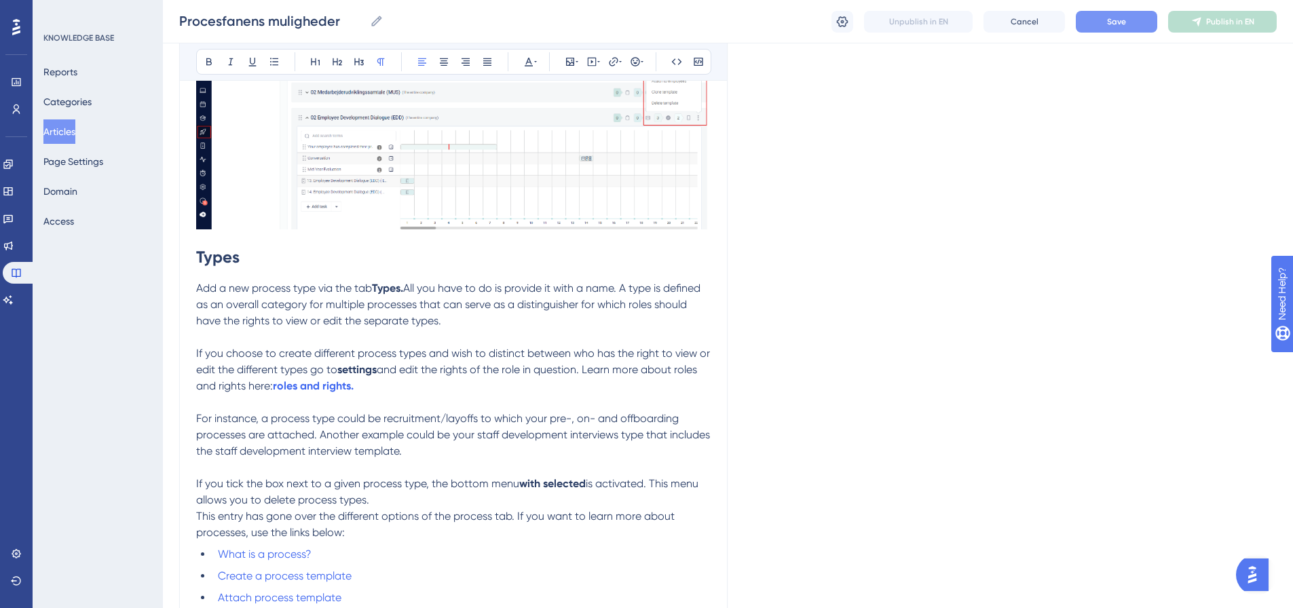
click at [280, 434] on span "For instance, a process type could be recruitment/layoffs to which your pre-, o…" at bounding box center [454, 434] width 516 height 45
click at [318, 434] on span "For instance, a process type could be recruitment/layoffs to which your pre-, o…" at bounding box center [454, 434] width 516 height 45
drag, startPoint x: 328, startPoint y: 435, endPoint x: 502, endPoint y: 442, distance: 174.5
click at [502, 442] on p "For instance, a process type could be recruitment/layoffs to which your pre-, o…" at bounding box center [453, 434] width 514 height 49
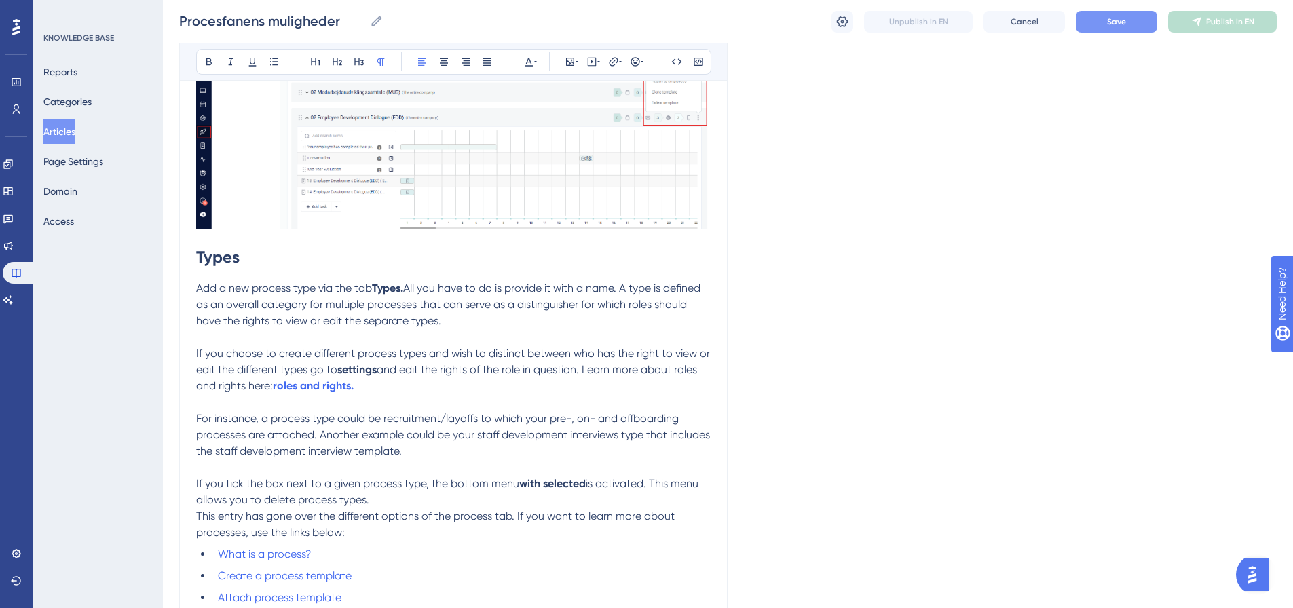
click at [465, 469] on p at bounding box center [453, 467] width 514 height 16
click at [456, 450] on p "For instance, a process type could be recruitment/layoffs to which your pre-, o…" at bounding box center [453, 434] width 514 height 49
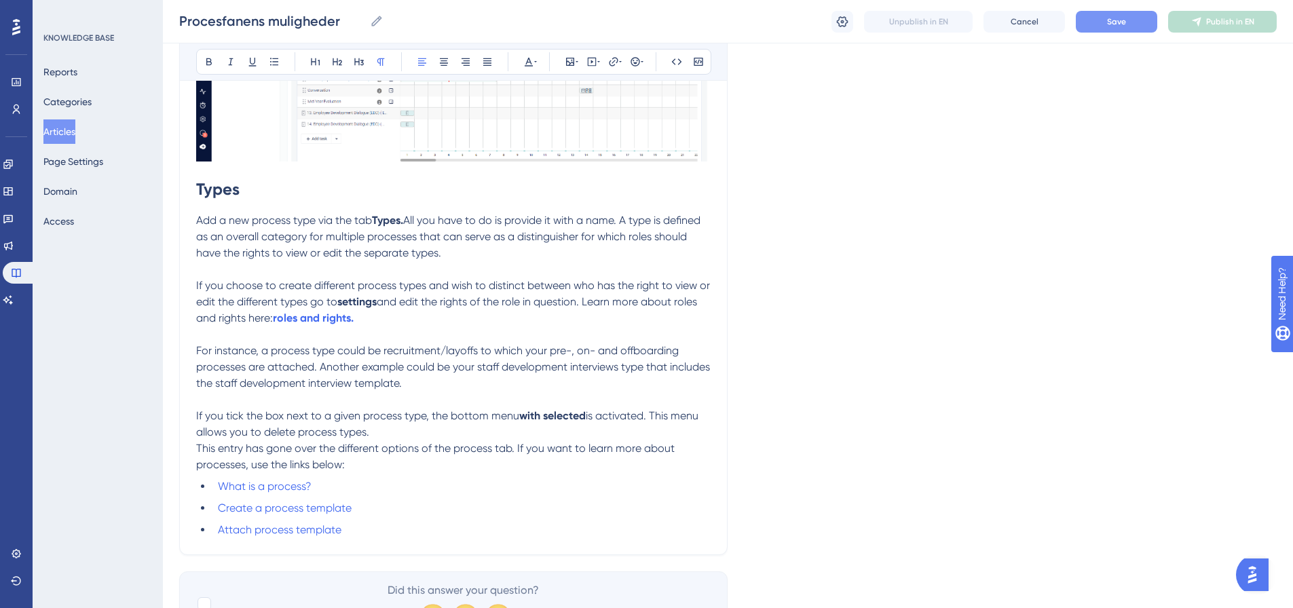
click at [383, 434] on p "If you tick the box next to a given process type, the bottom menu with selected…" at bounding box center [453, 424] width 514 height 33
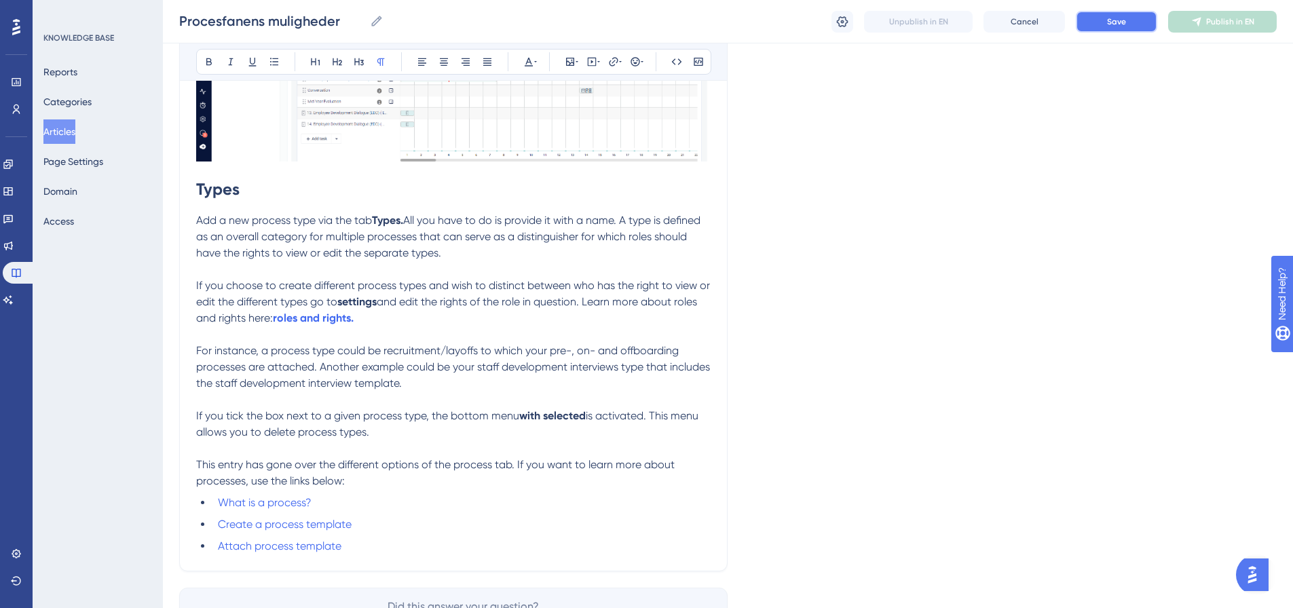
click at [1128, 22] on button "Save" at bounding box center [1115, 22] width 81 height 22
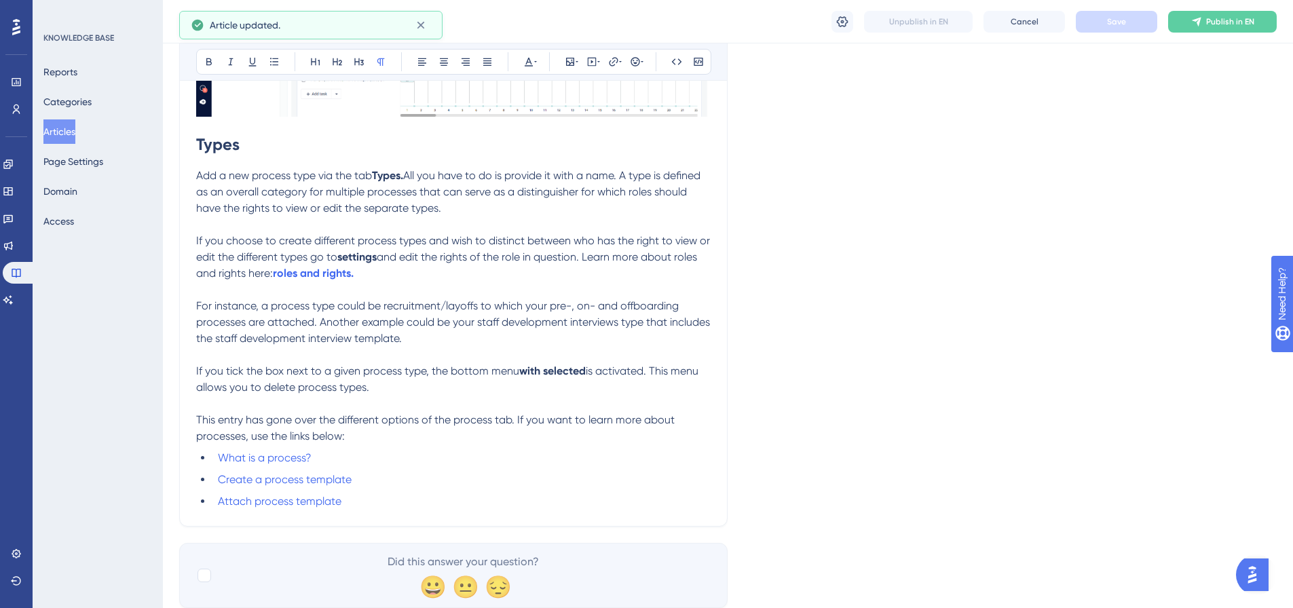
scroll to position [1250, 0]
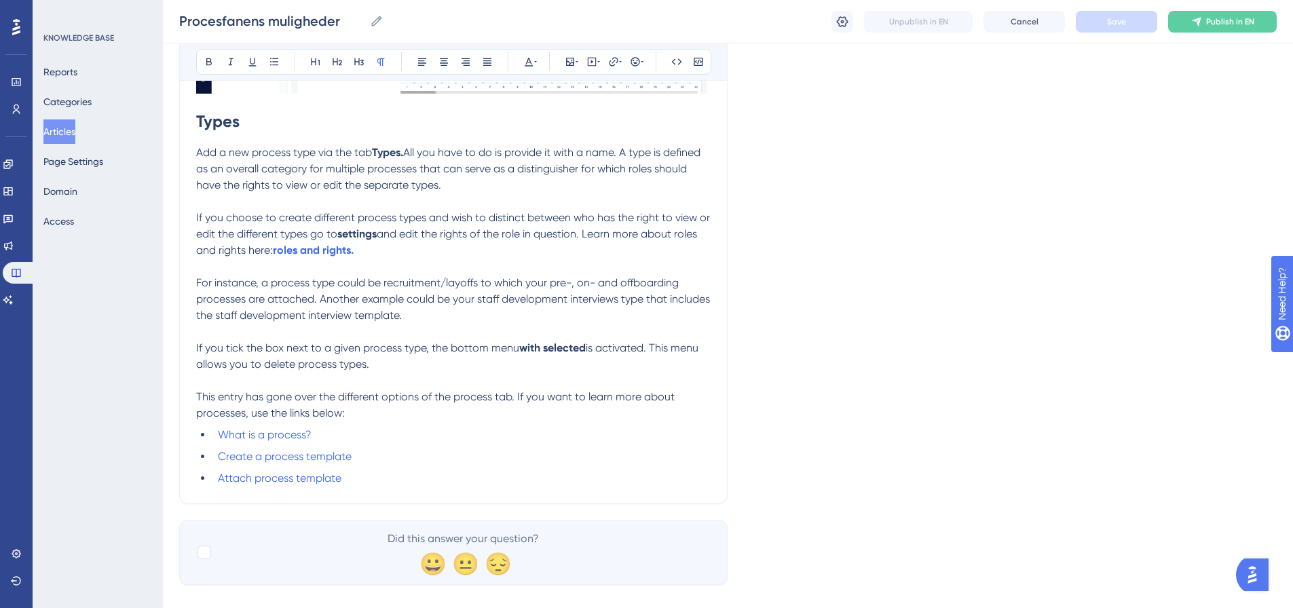
click at [524, 188] on p "Add a new process type via the tab Types. All you have to do is provide it with…" at bounding box center [453, 169] width 514 height 49
drag, startPoint x: 265, startPoint y: 354, endPoint x: 300, endPoint y: 309, distance: 57.0
click at [265, 354] on p "If you tick the box next to a given process type, the bottom menu with selected…" at bounding box center [453, 356] width 514 height 33
click at [453, 187] on p "Add a new process type via the tab Types. All you have to do is provide it with…" at bounding box center [453, 169] width 514 height 49
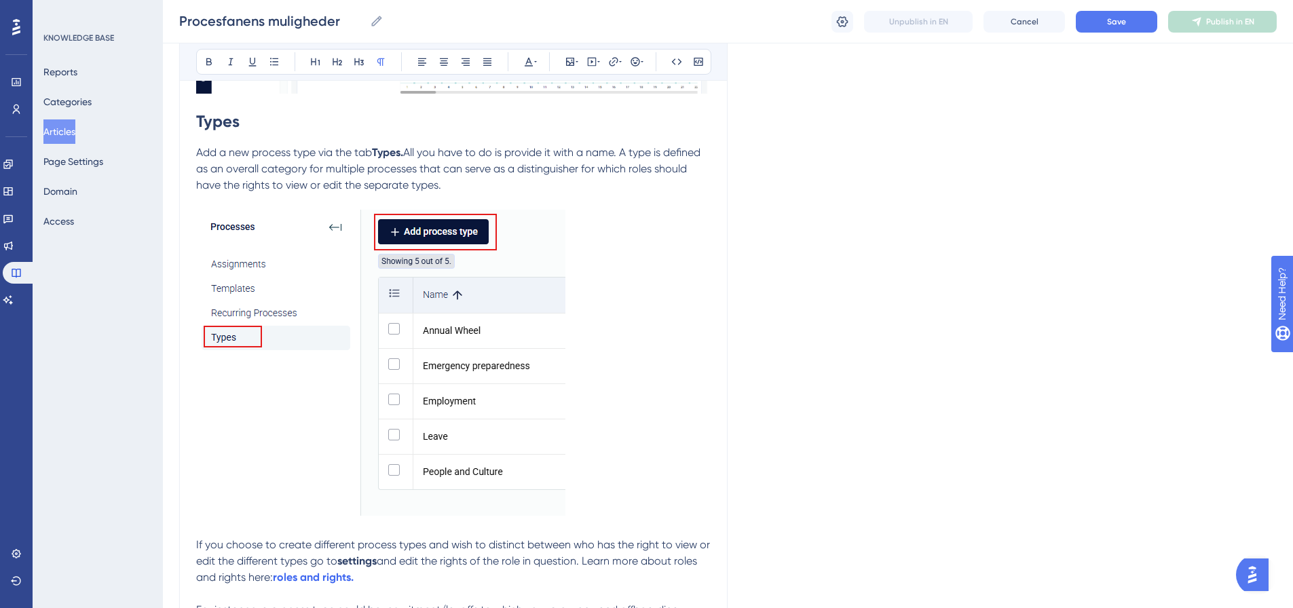
click at [438, 405] on img at bounding box center [380, 363] width 369 height 306
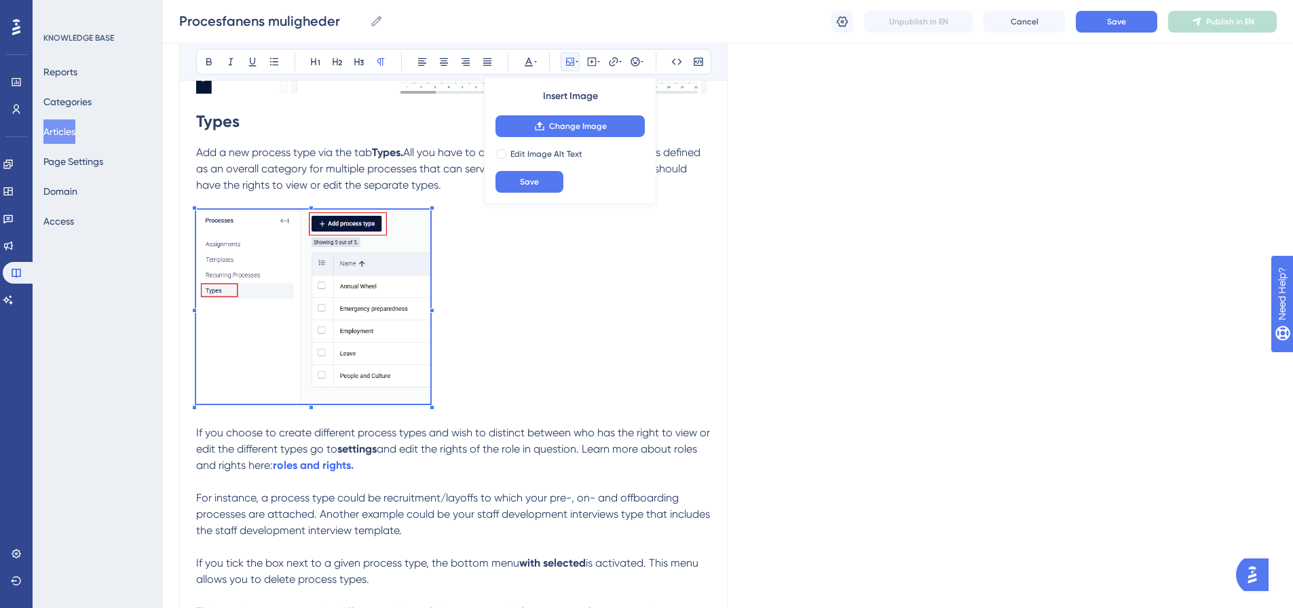
click at [432, 397] on p at bounding box center [453, 309] width 514 height 199
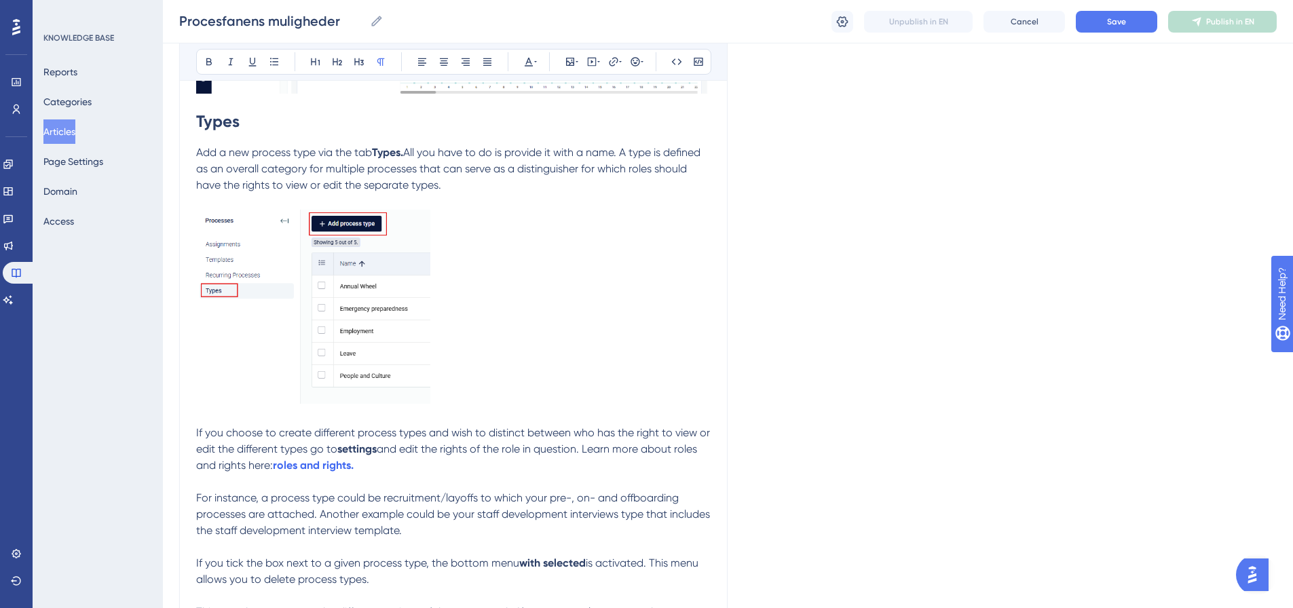
click at [512, 400] on p at bounding box center [453, 309] width 514 height 199
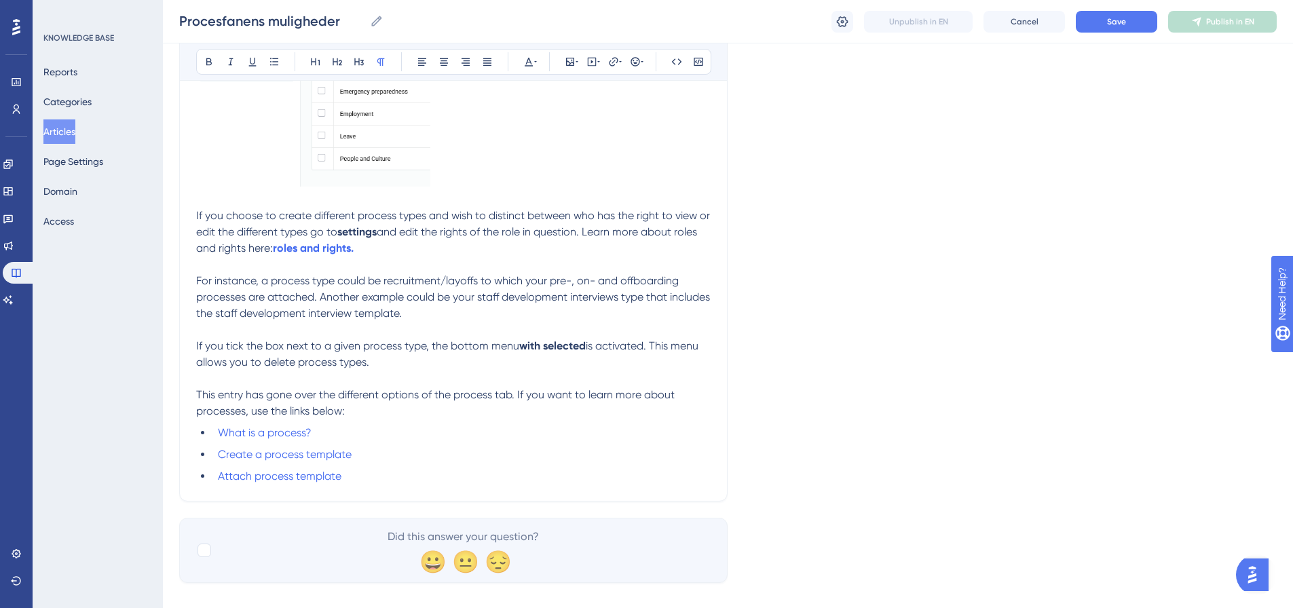
scroll to position [1486, 0]
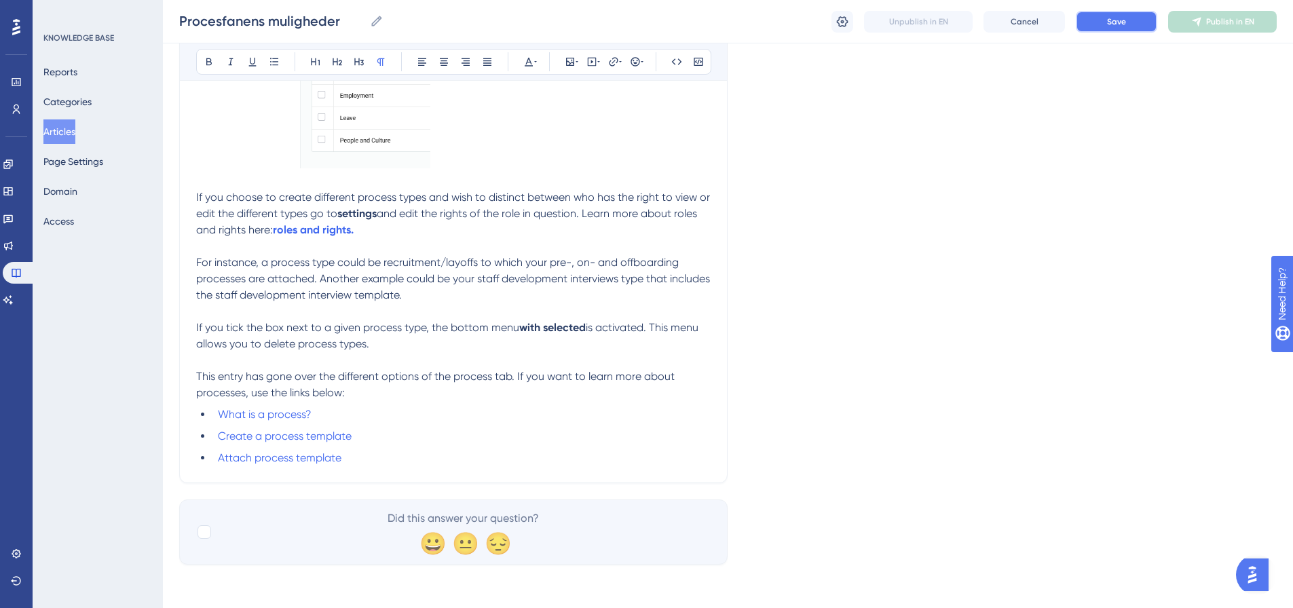
click at [1113, 17] on span "Save" at bounding box center [1116, 21] width 19 height 11
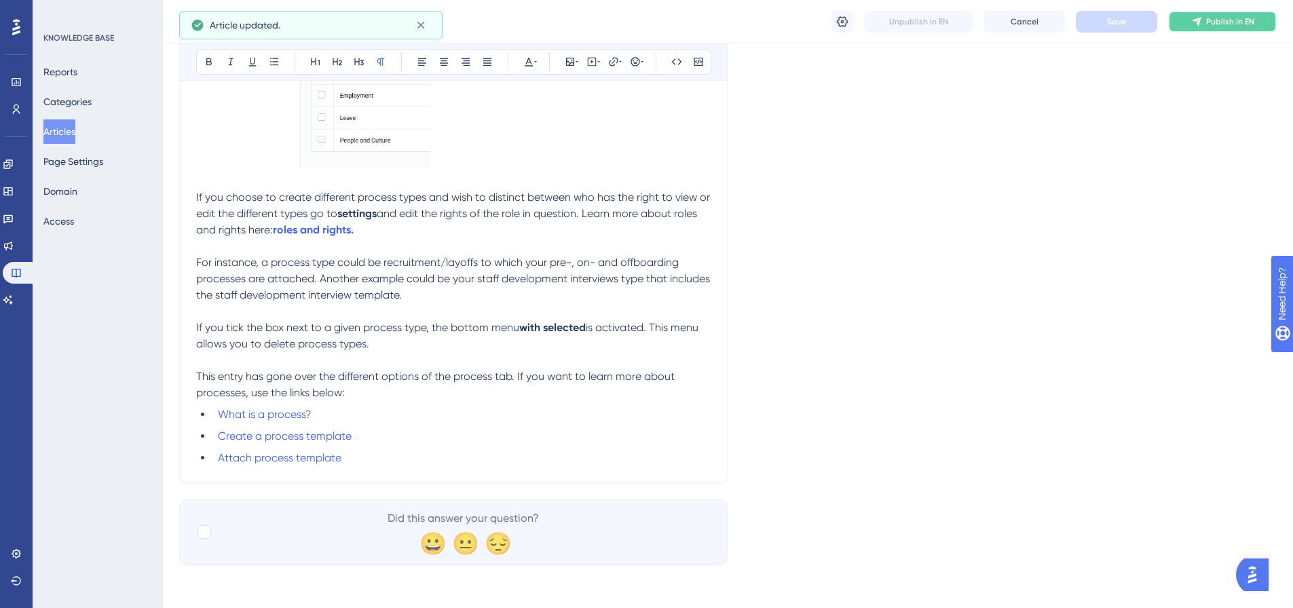
click at [1254, 24] on button "Publish in EN" at bounding box center [1222, 22] width 109 height 22
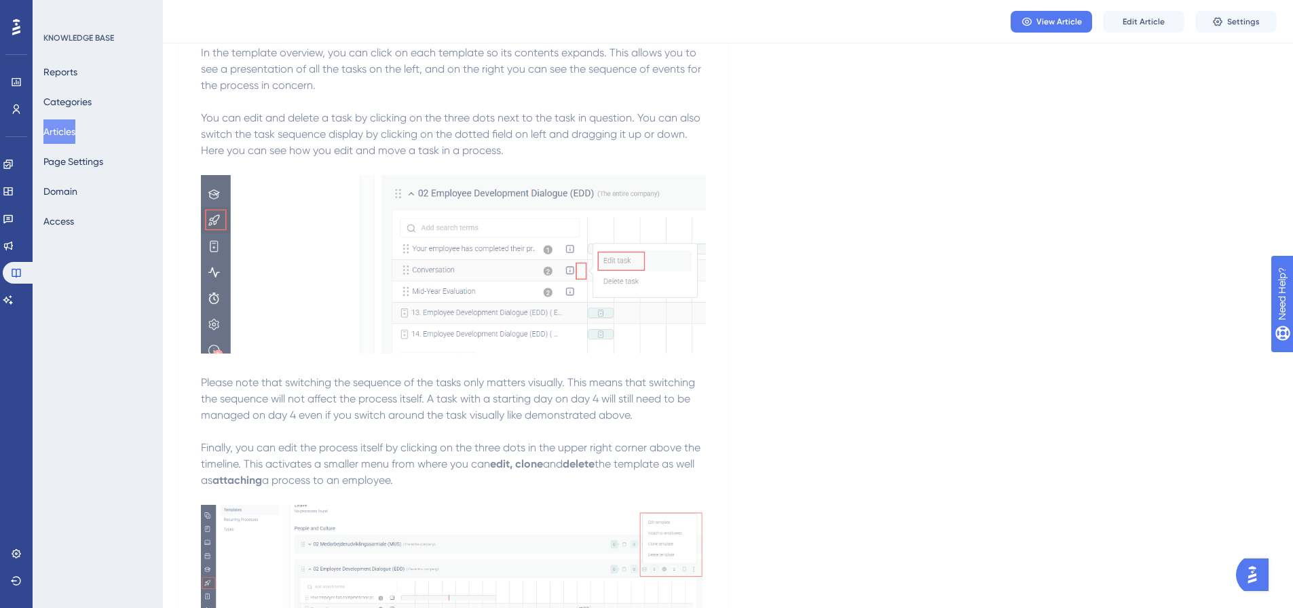
scroll to position [0, 0]
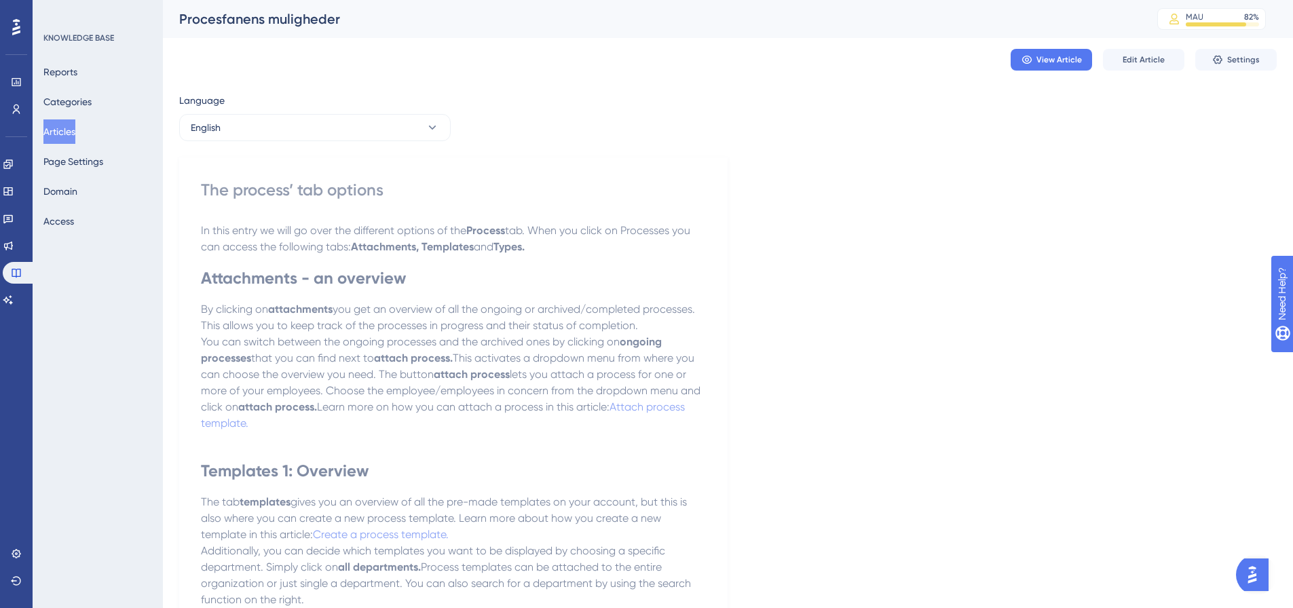
click at [75, 125] on button "Articles" at bounding box center [59, 131] width 32 height 24
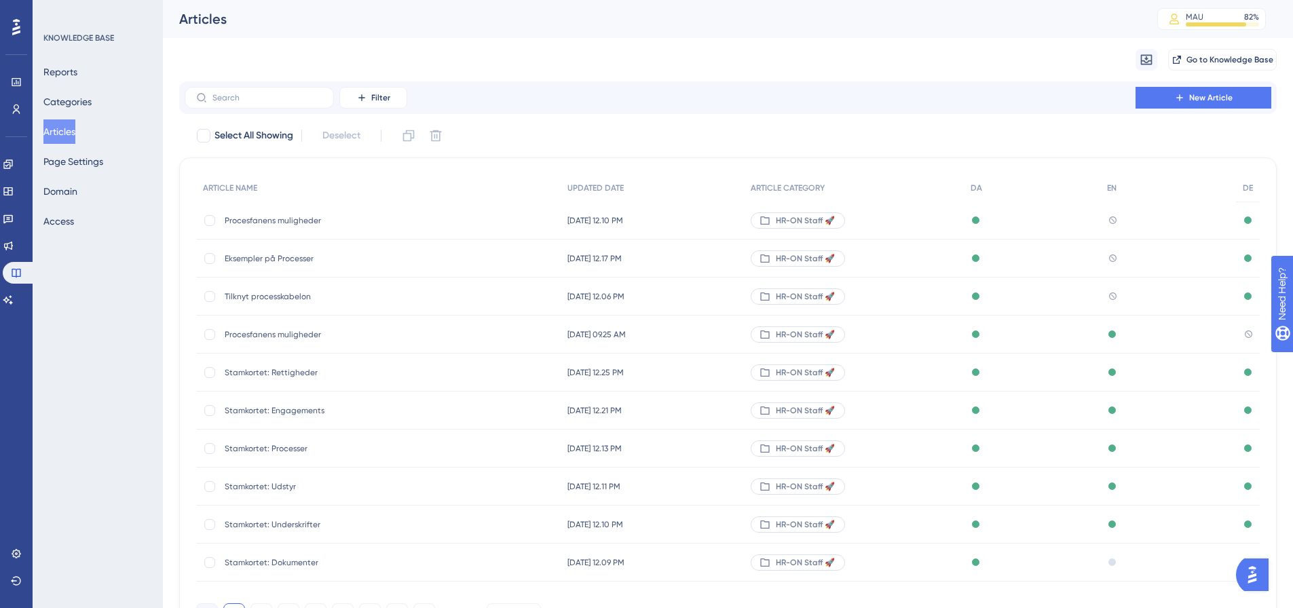
click at [110, 408] on div "KNOWLEDGE BASE Reports Categories Articles Page Settings Domain Access" at bounding box center [98, 304] width 130 height 608
click at [216, 98] on label at bounding box center [259, 98] width 149 height 22
click at [216, 98] on input "text" at bounding box center [267, 97] width 110 height 9
type input "proces"
click at [268, 412] on span "Hvad er en proces?" at bounding box center [333, 410] width 217 height 11
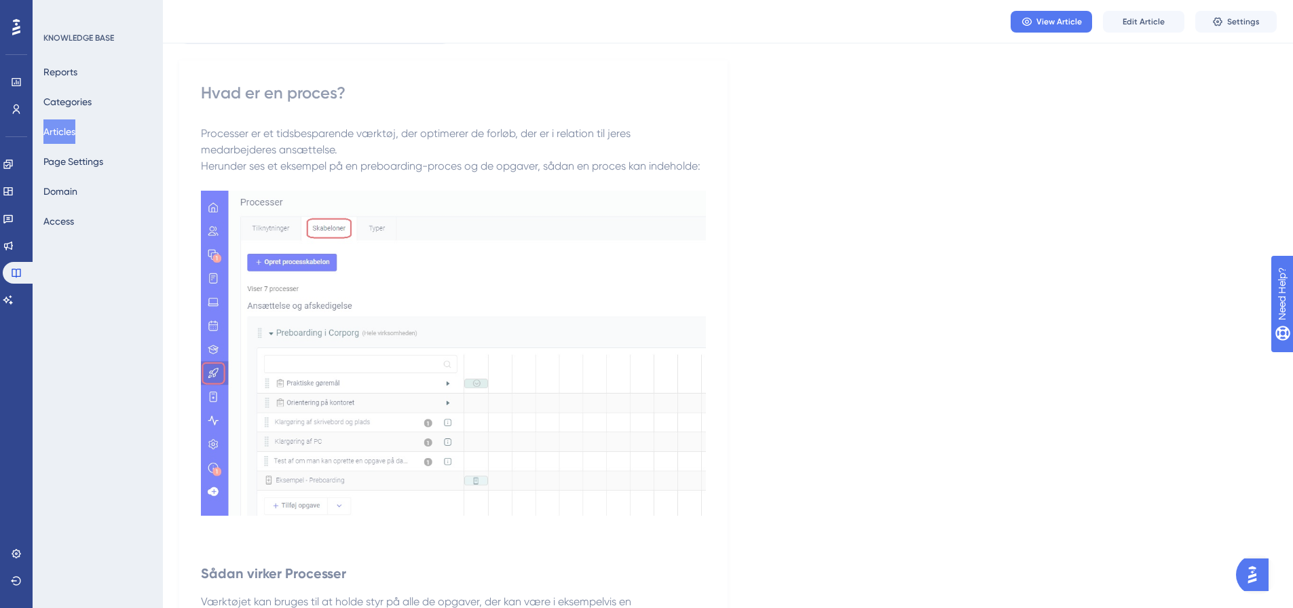
scroll to position [68, 0]
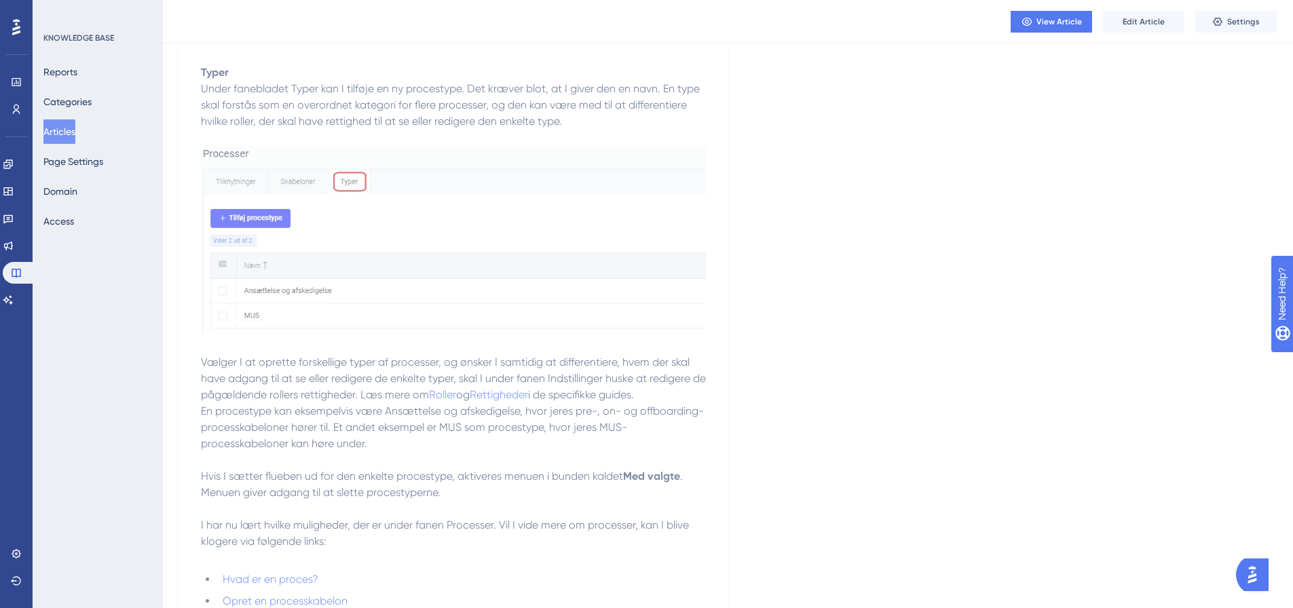
scroll to position [1561, 0]
